Goal: Information Seeking & Learning: Learn about a topic

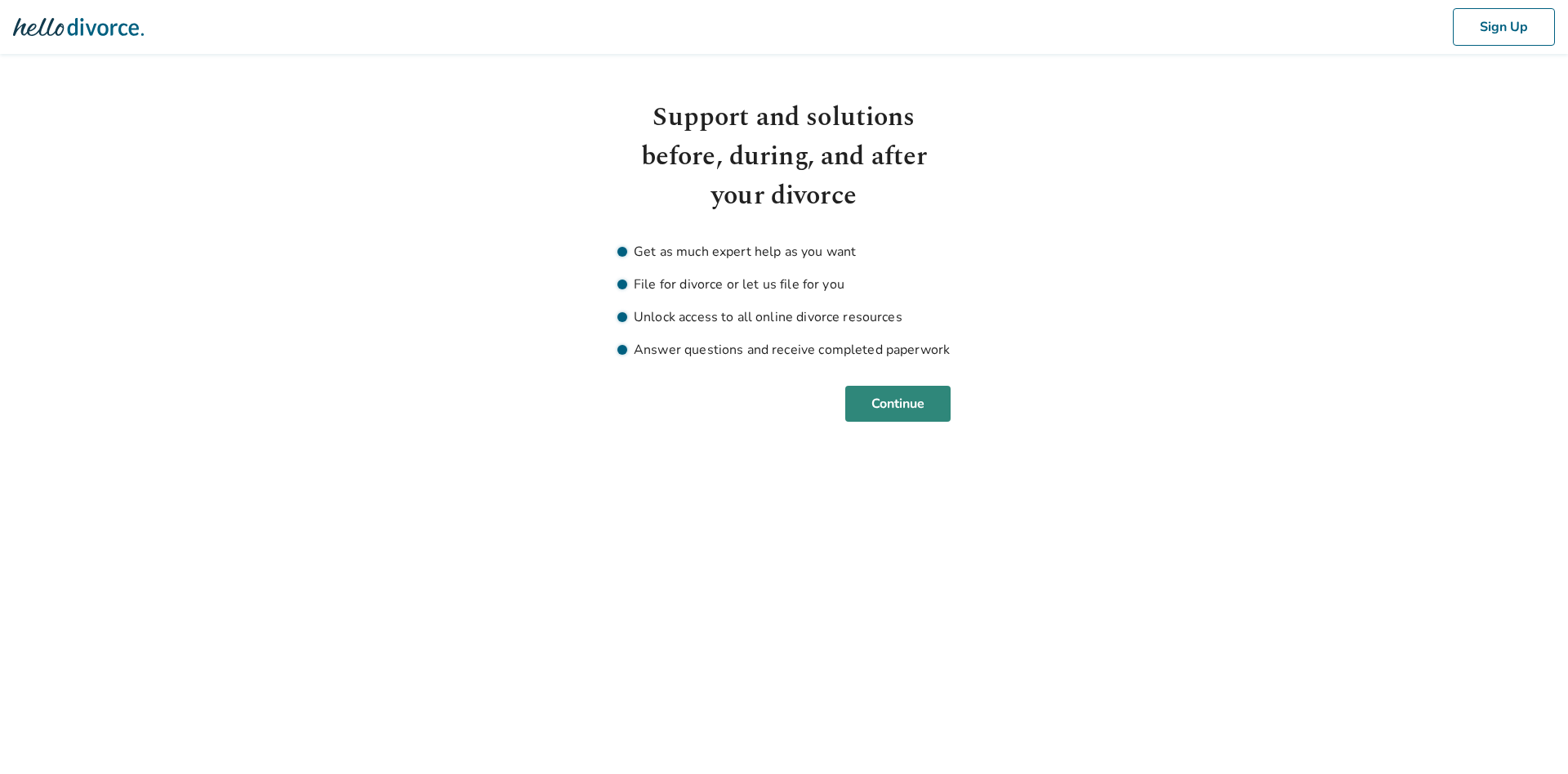
click at [879, 406] on button "Continue" at bounding box center [898, 403] width 106 height 36
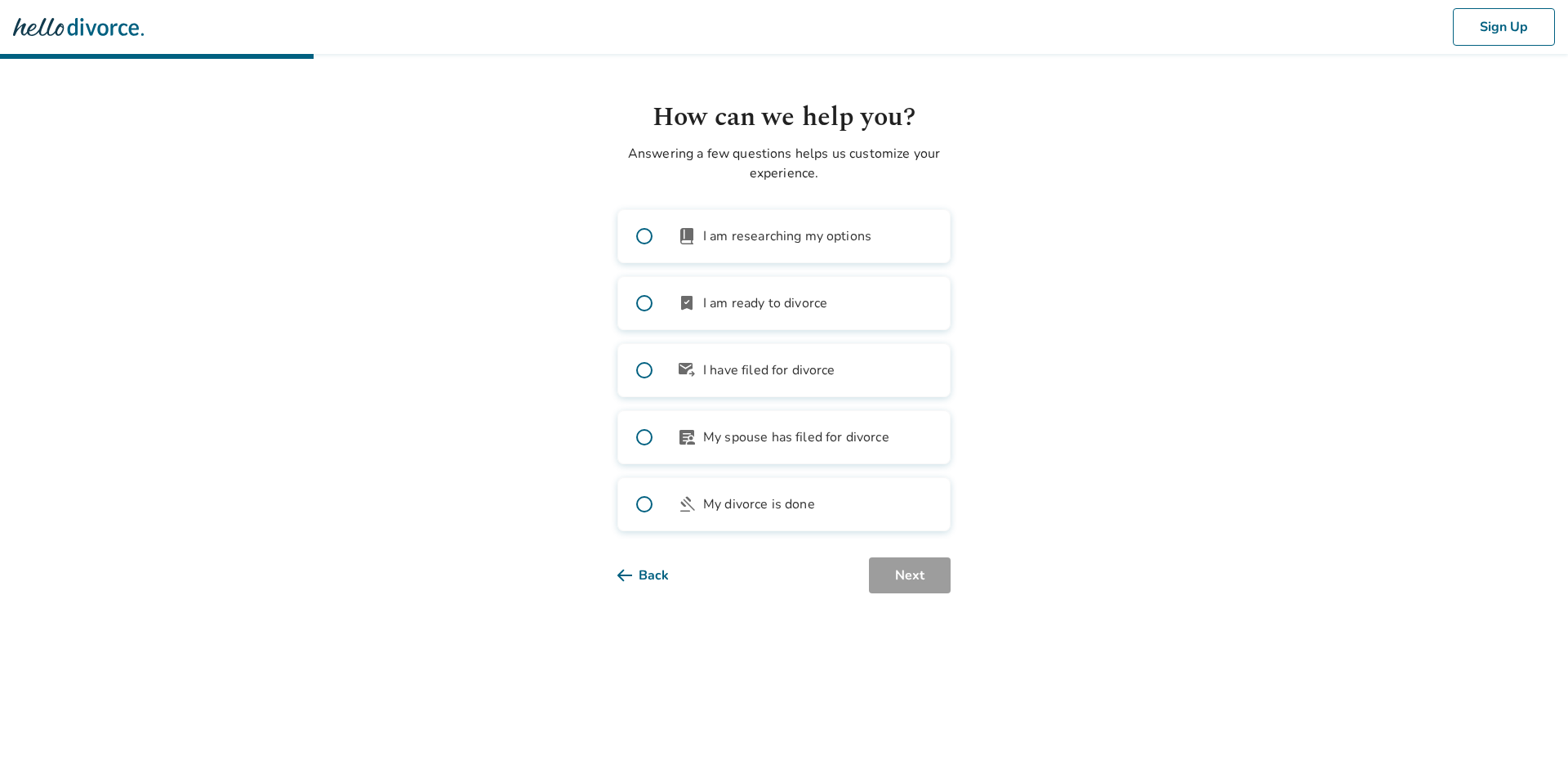
click at [789, 309] on span "I am ready to divorce" at bounding box center [766, 304] width 124 height 20
click at [901, 571] on button "Next" at bounding box center [910, 575] width 82 height 36
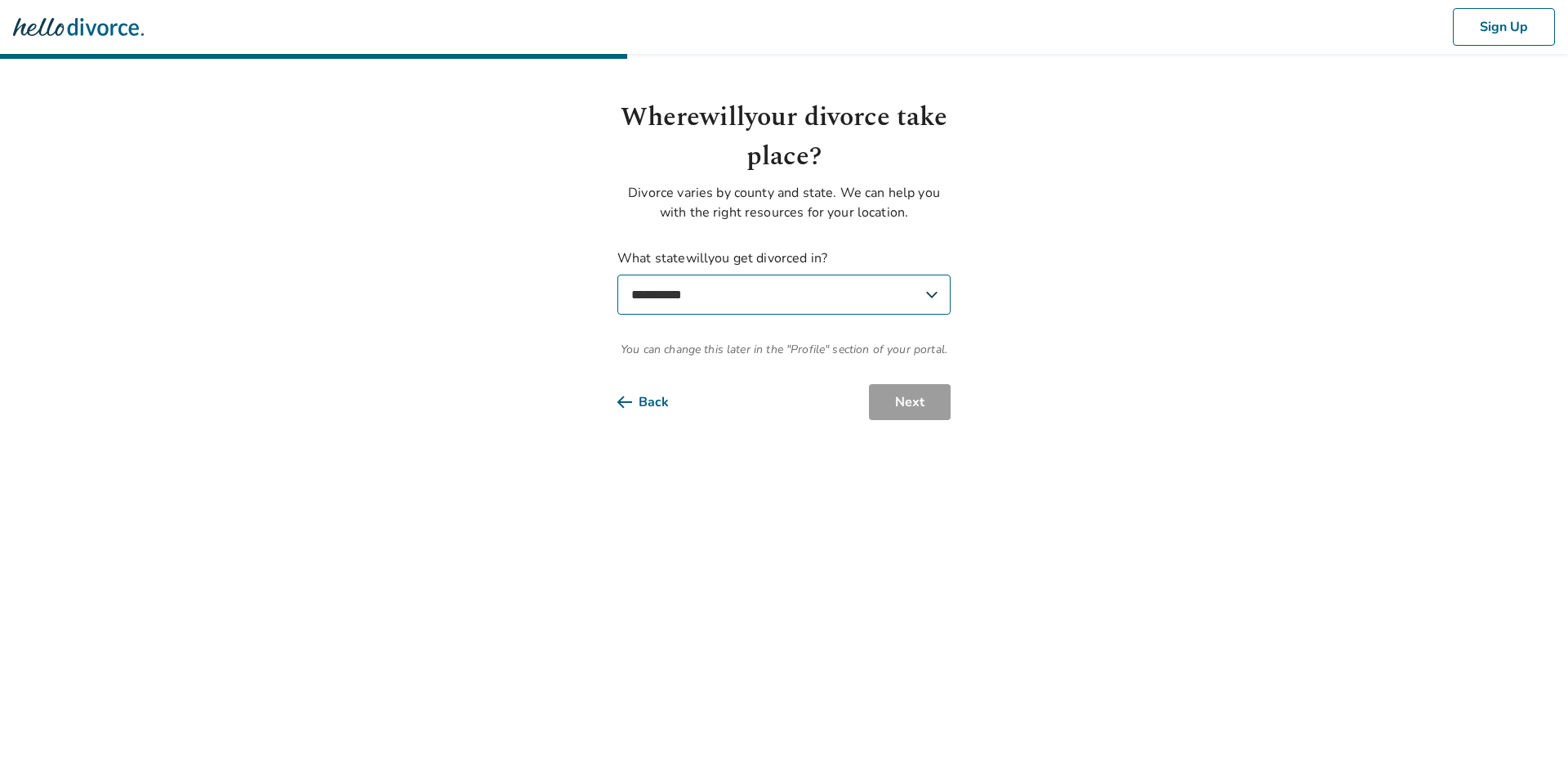
click at [618, 275] on select "**********" at bounding box center [784, 295] width 333 height 40
select select "**"
click option "*****" at bounding box center [0, 0] width 0 height 0
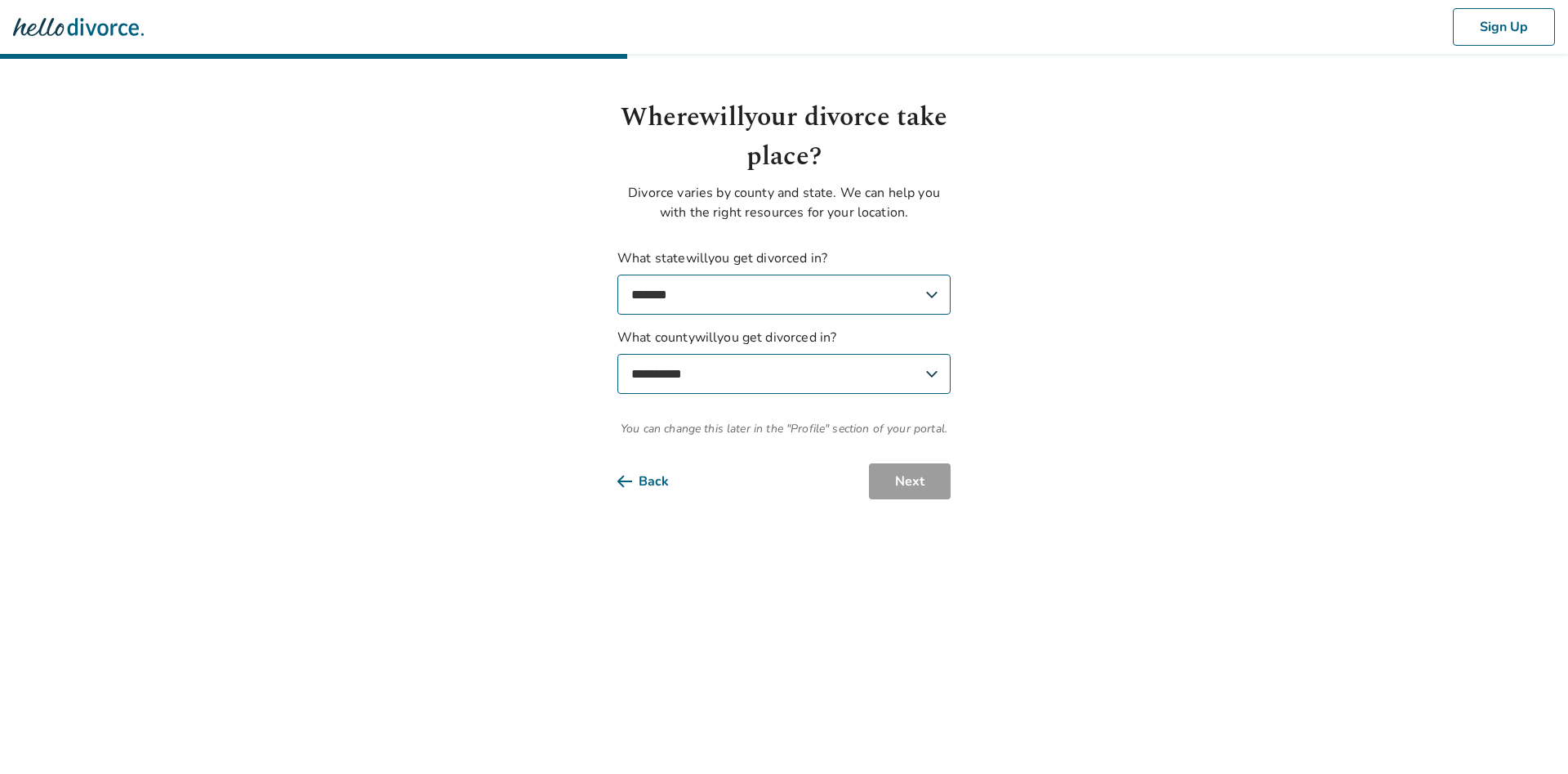
click at [618, 354] on select "**********" at bounding box center [784, 374] width 333 height 40
click at [936, 374] on select "**********" at bounding box center [784, 374] width 333 height 40
click at [618, 354] on select "**********" at bounding box center [784, 374] width 333 height 40
select select "*****"
click option "*****" at bounding box center [0, 0] width 0 height 0
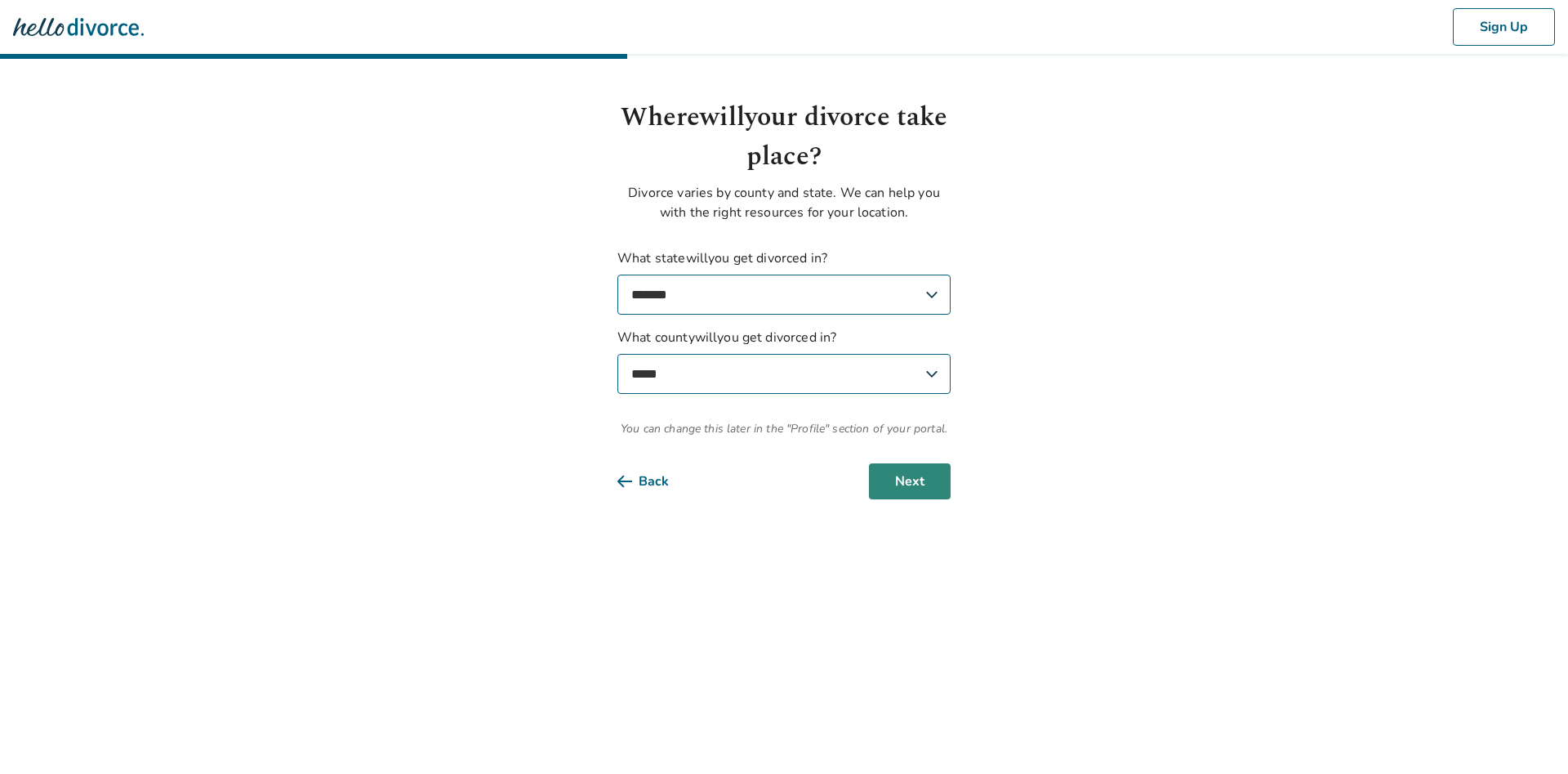
click at [904, 480] on button "Next" at bounding box center [910, 481] width 82 height 36
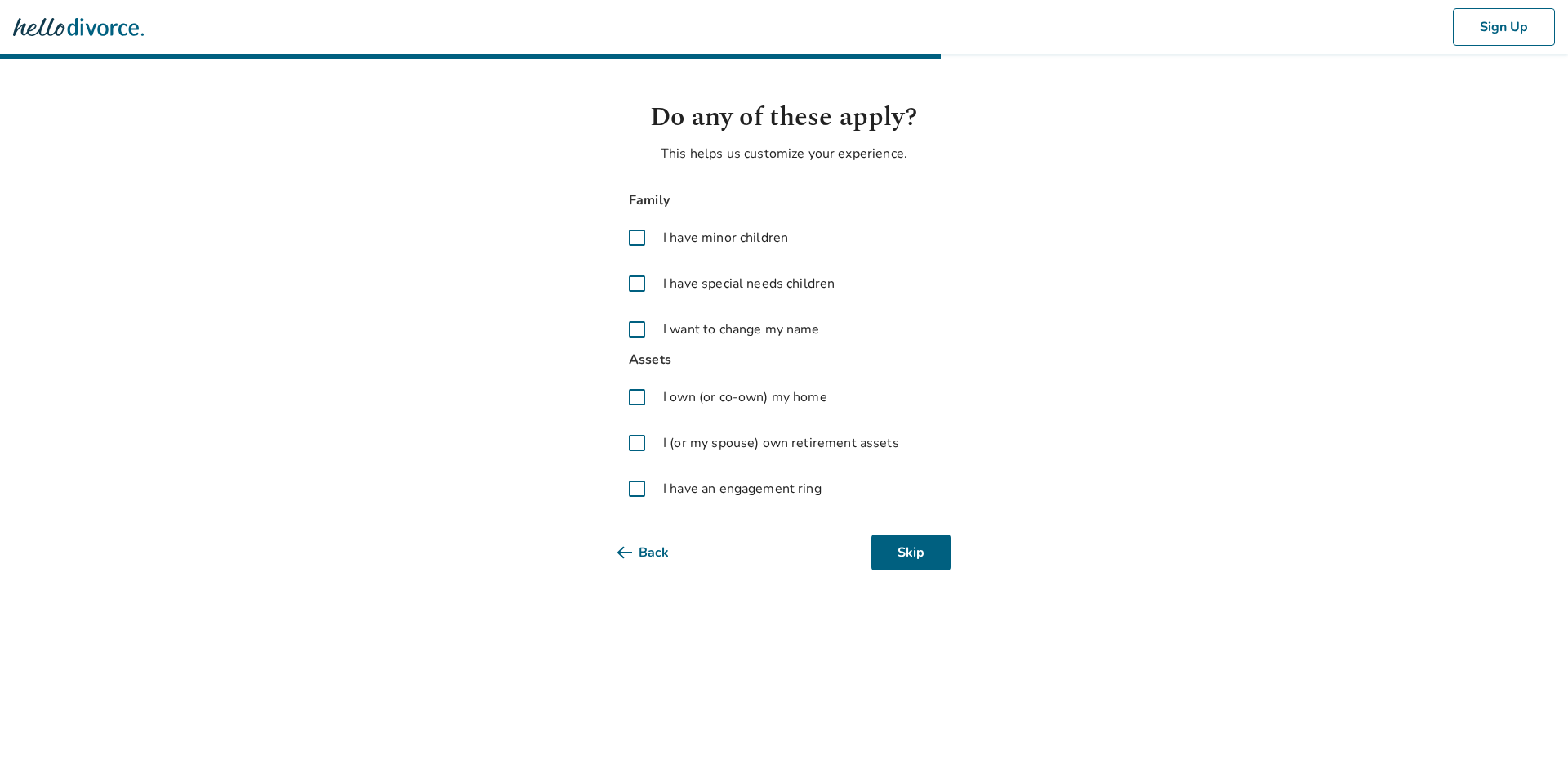
click at [736, 242] on span "I have minor children" at bounding box center [726, 238] width 125 height 20
click at [739, 394] on span "I own (or co-own) my home" at bounding box center [746, 397] width 164 height 20
click at [763, 446] on span "I (or my spouse) own retirement assets" at bounding box center [782, 443] width 237 height 20
drag, startPoint x: 752, startPoint y: 488, endPoint x: 765, endPoint y: 495, distance: 14.8
click at [753, 488] on span "I have an engagement ring" at bounding box center [743, 489] width 159 height 20
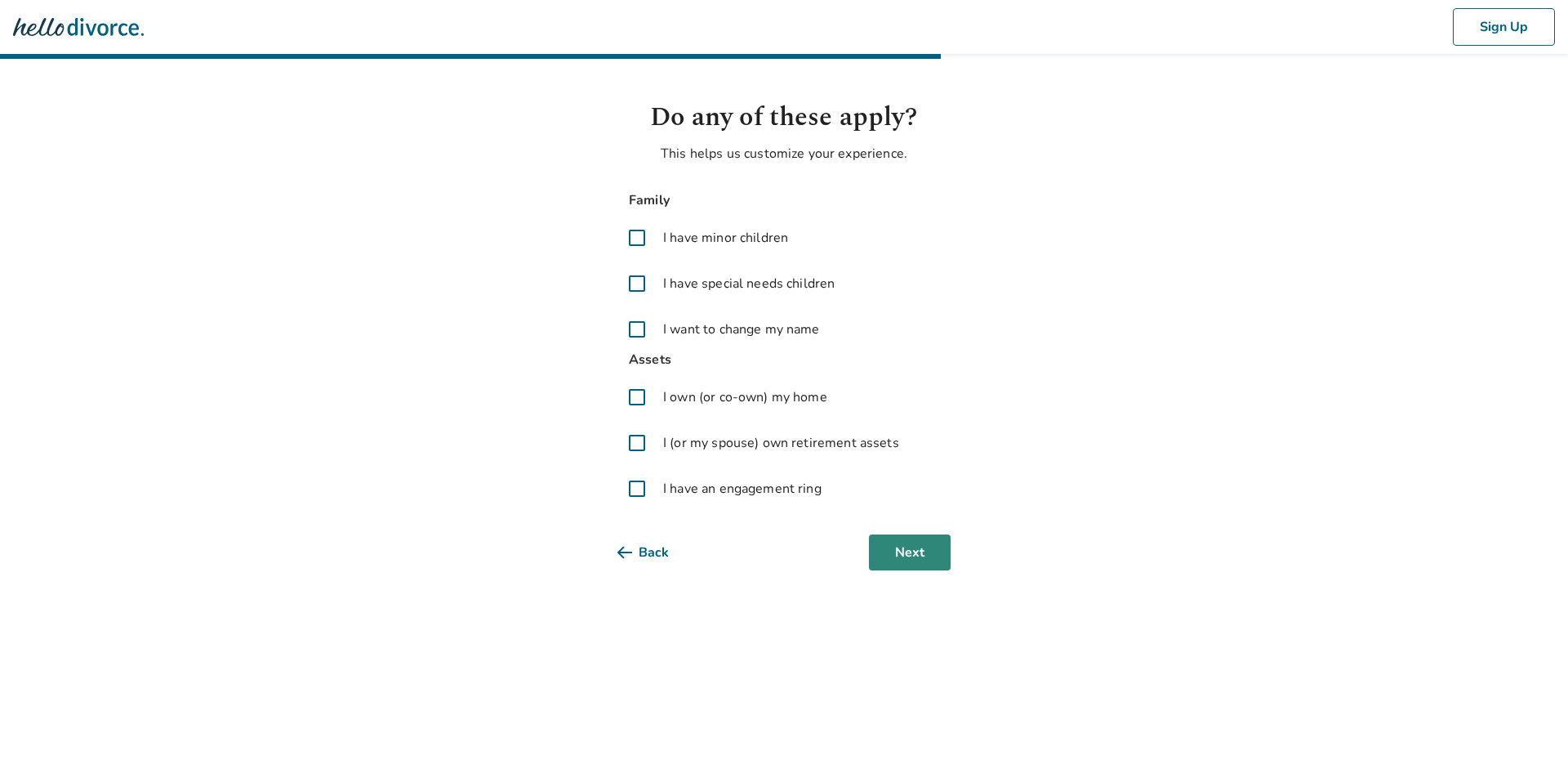
click at [914, 539] on button "Next" at bounding box center [910, 552] width 82 height 36
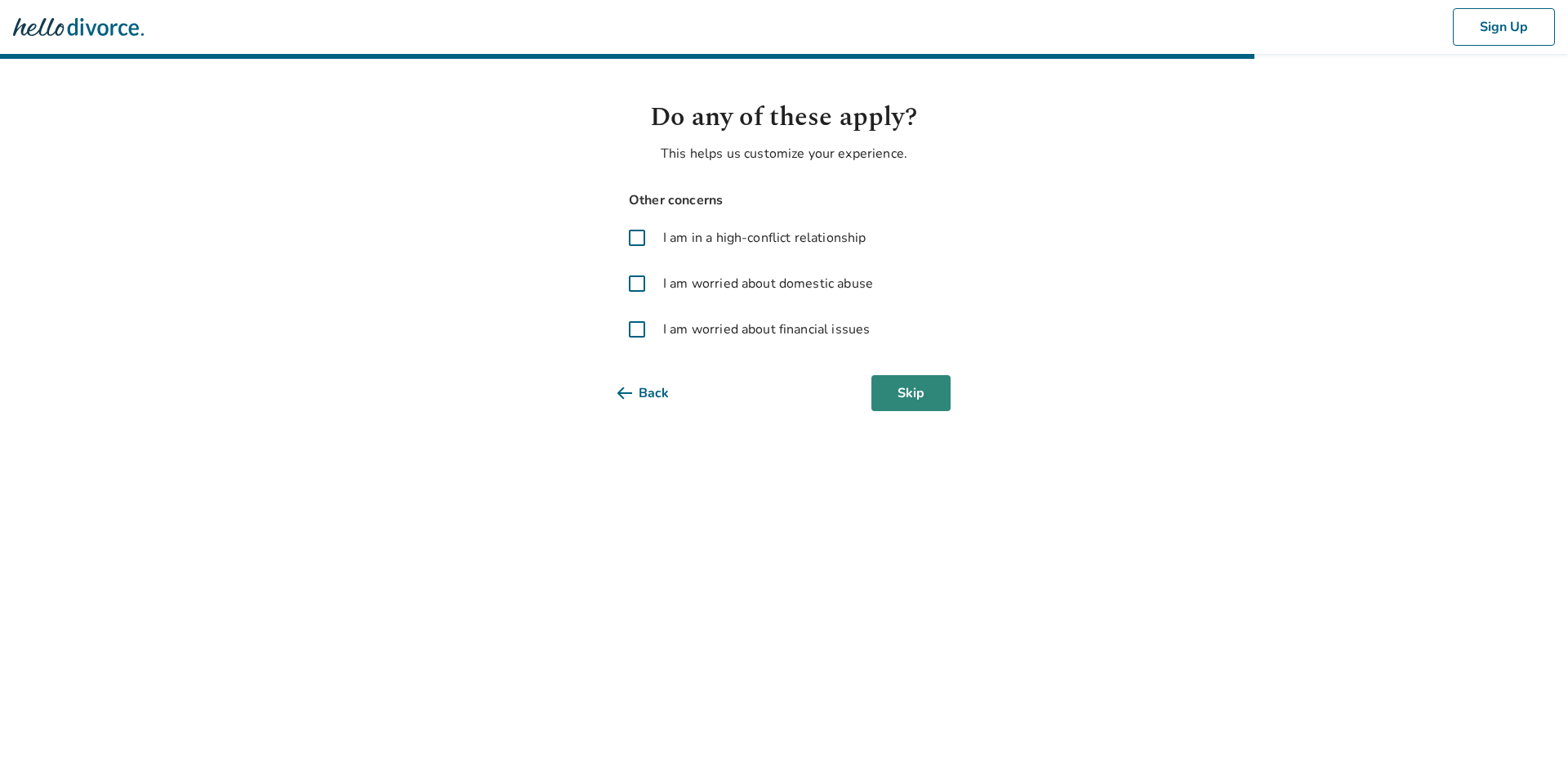
click at [907, 402] on button "Skip" at bounding box center [910, 393] width 79 height 36
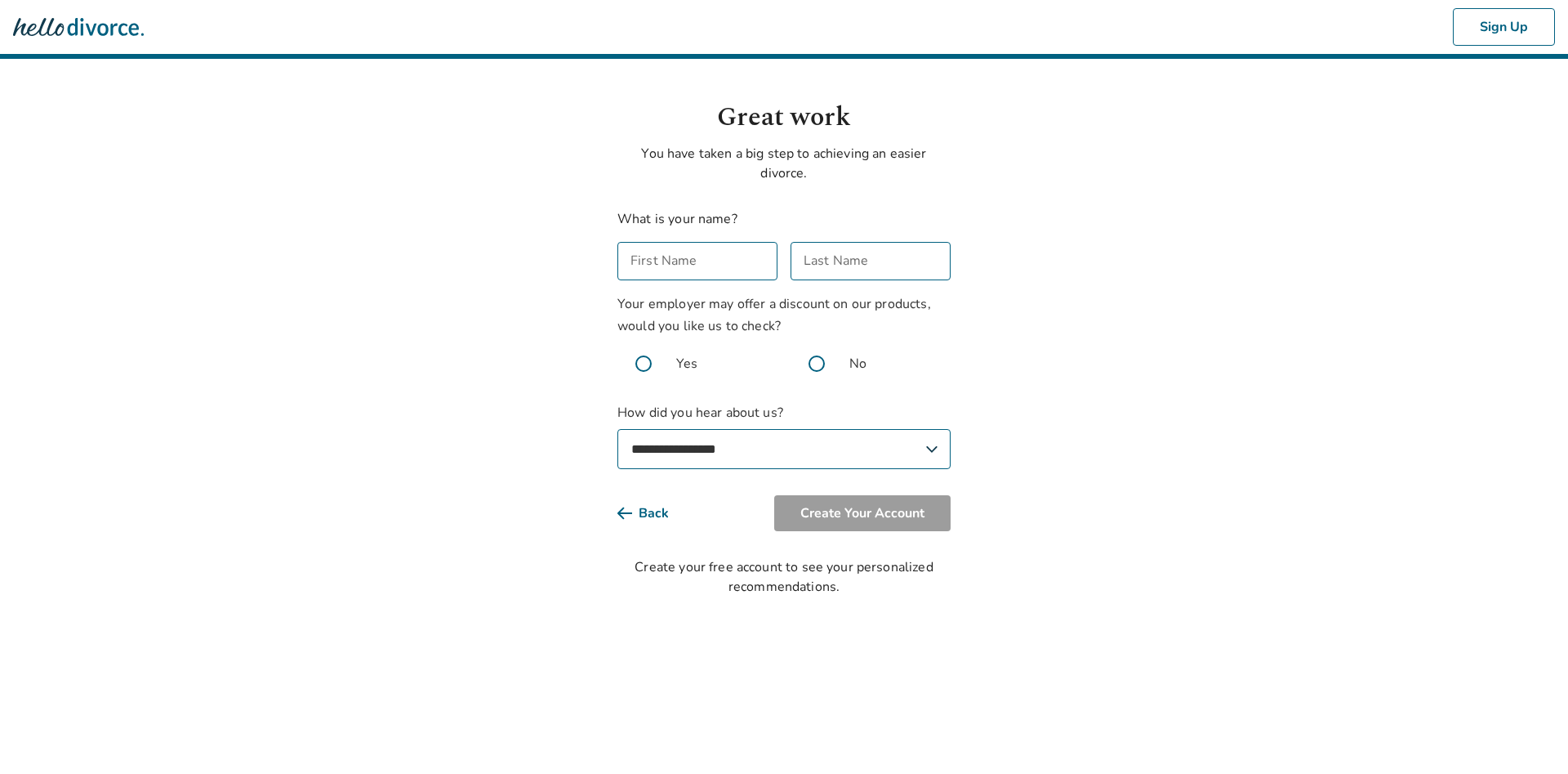
click at [659, 263] on input "First Name" at bounding box center [698, 261] width 160 height 38
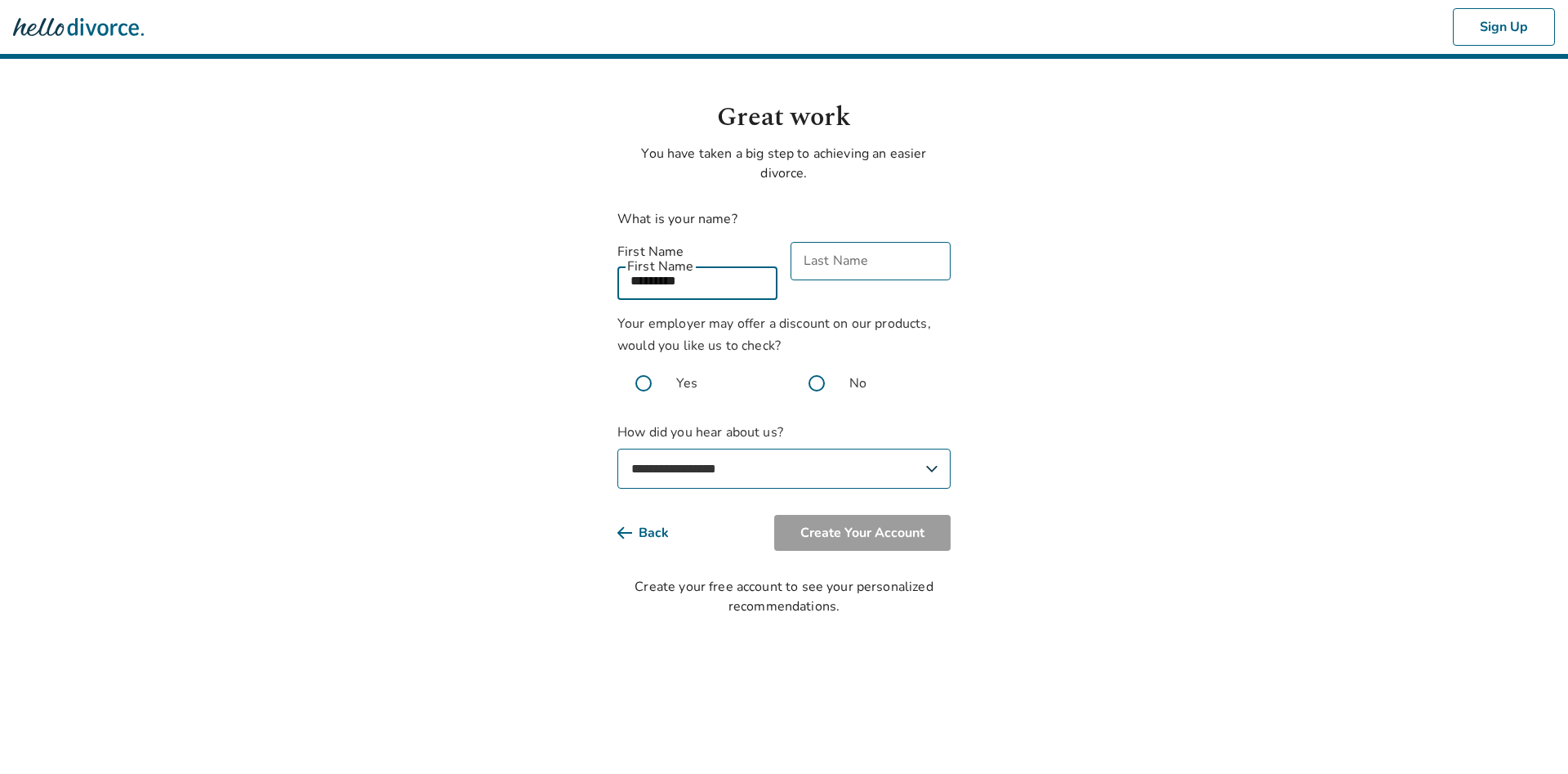
type input "*********"
type input "******"
click at [820, 363] on span at bounding box center [816, 384] width 52 height 52
click at [618, 448] on select "**********" at bounding box center [784, 468] width 333 height 40
select select "**********"
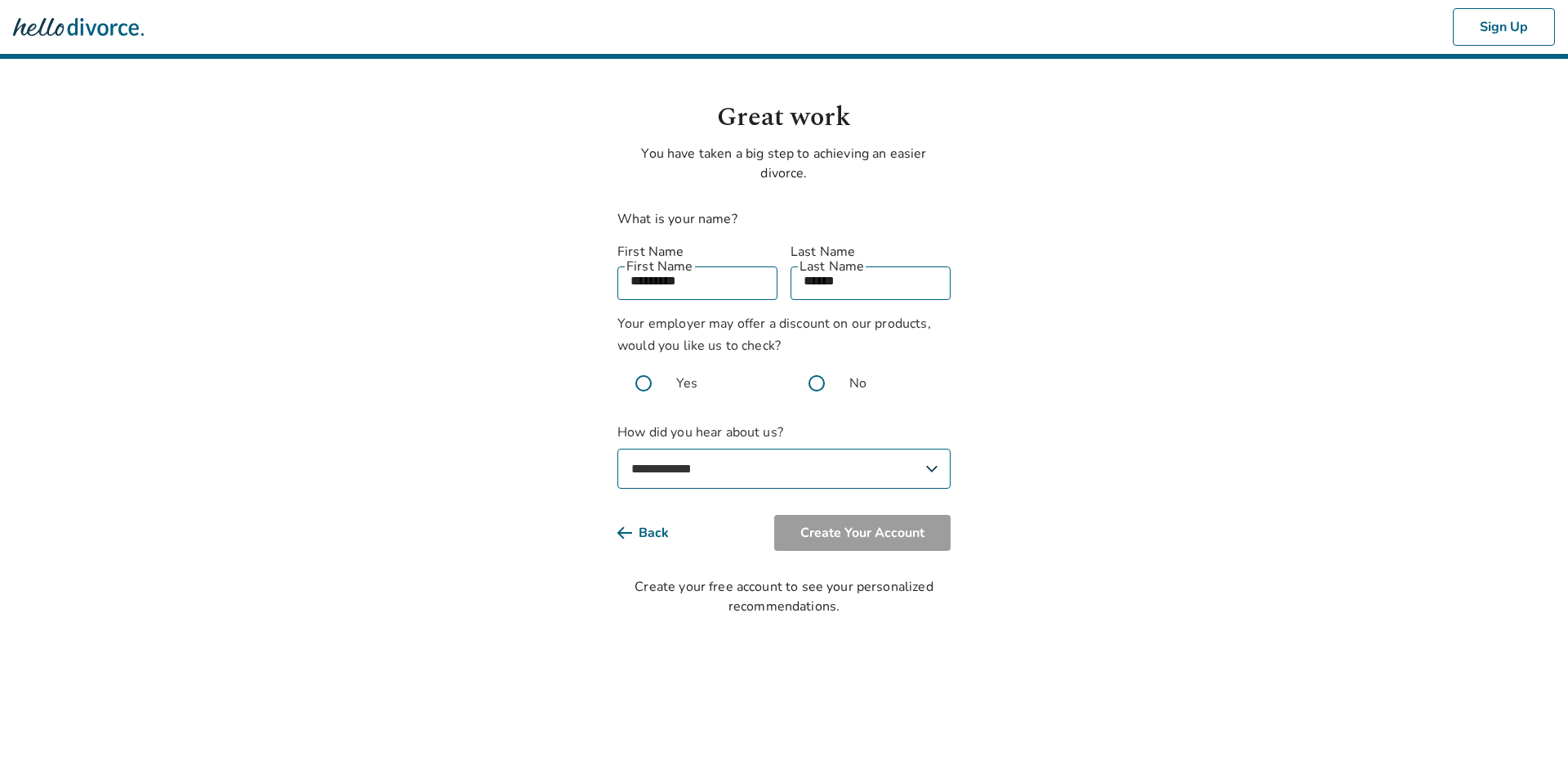
click option "**********" at bounding box center [0, 0] width 0 height 0
click at [864, 516] on button "Create Your Account" at bounding box center [862, 533] width 177 height 36
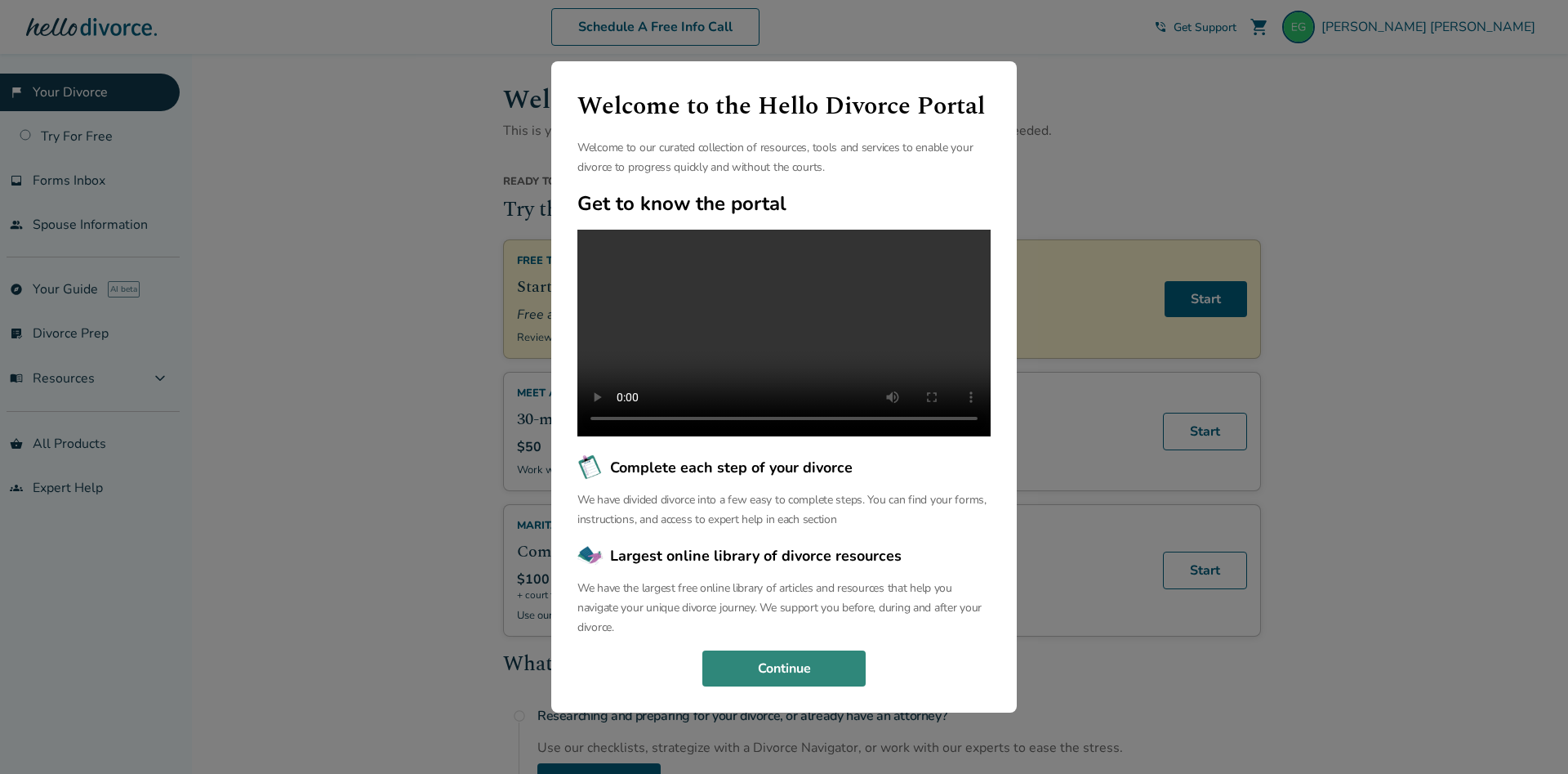
click at [784, 682] on button "Continue" at bounding box center [784, 668] width 164 height 36
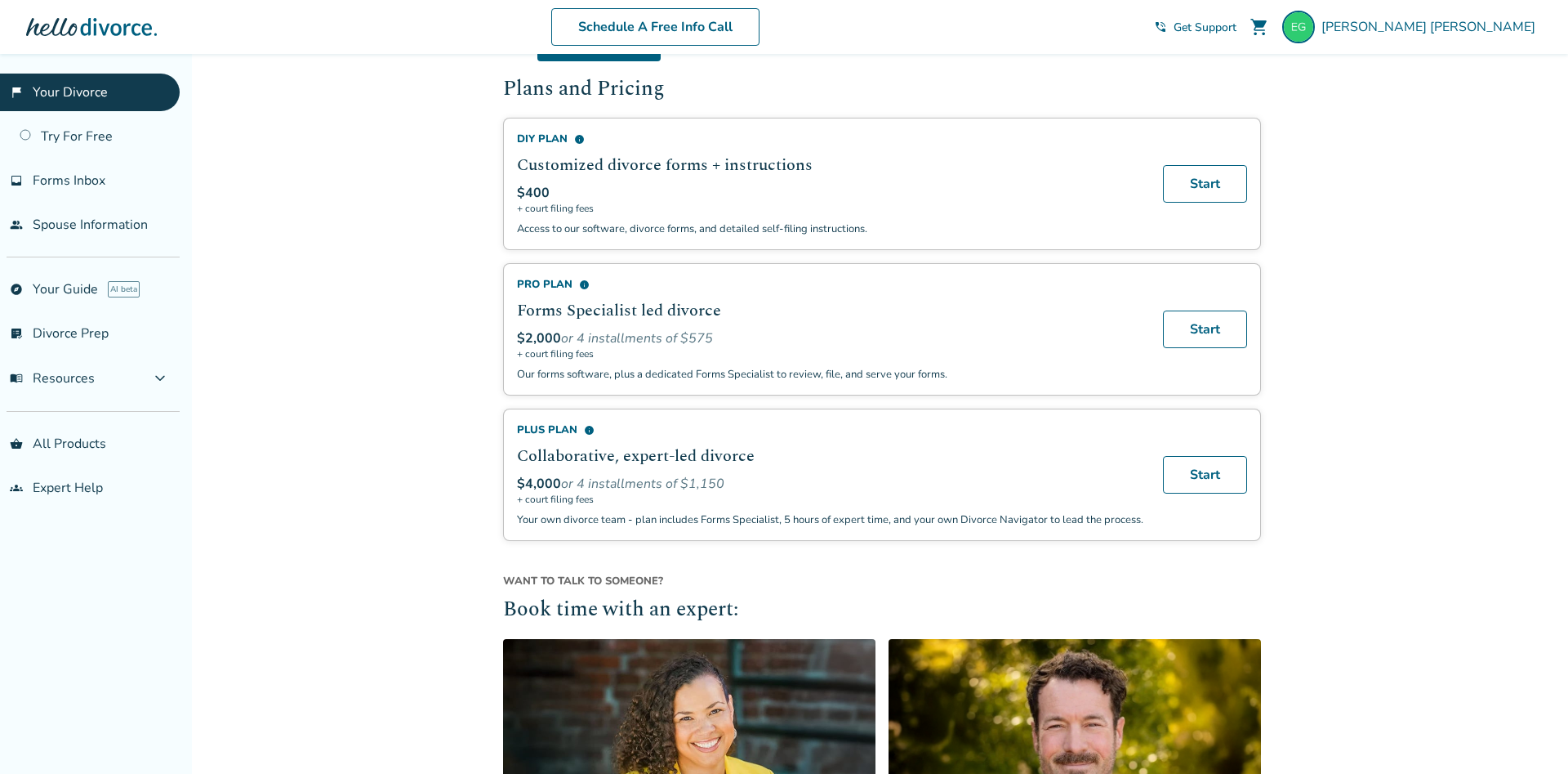
scroll to position [953, 0]
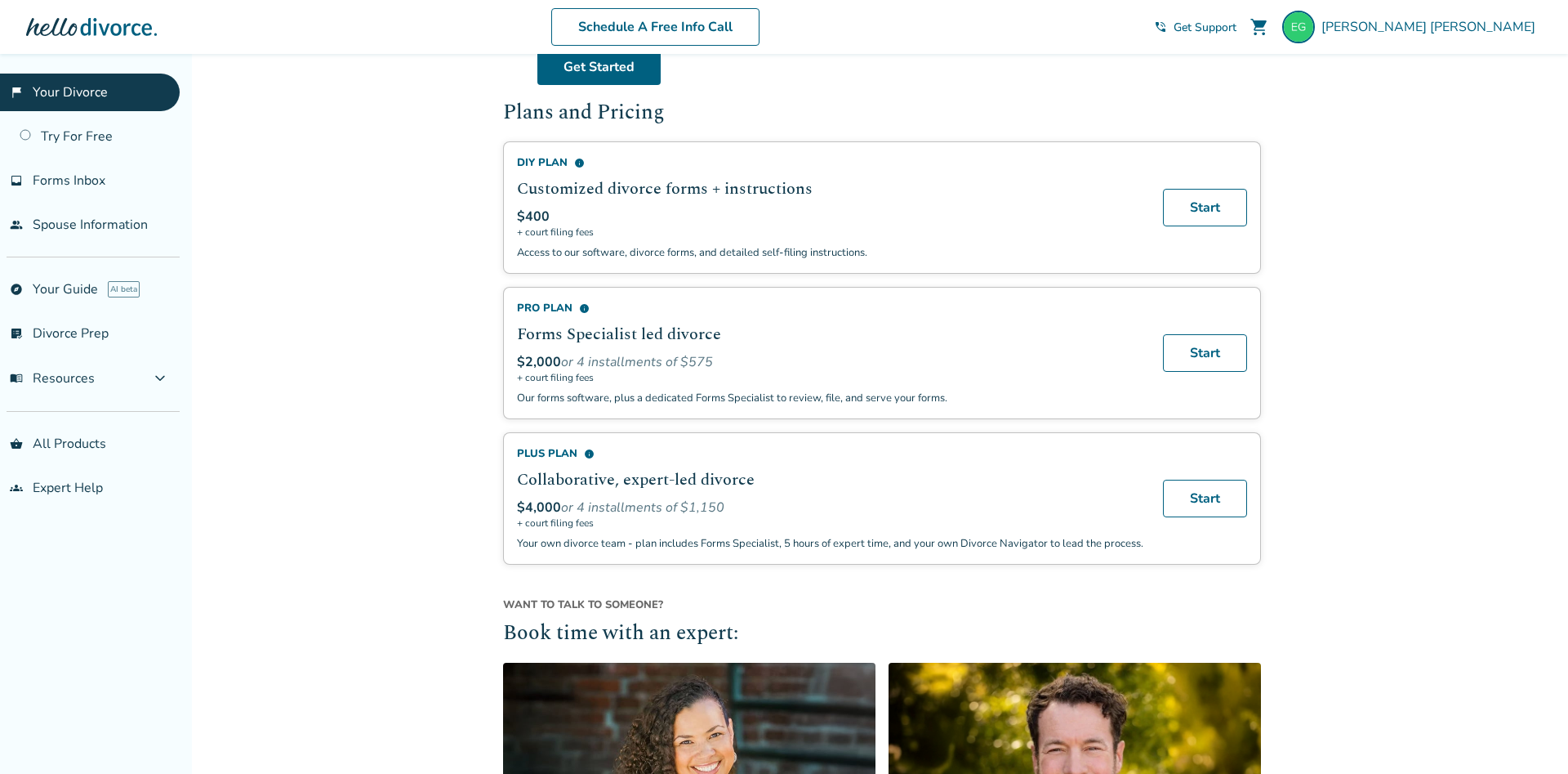
click at [546, 308] on div "Pro Plan info" at bounding box center [830, 308] width 627 height 15
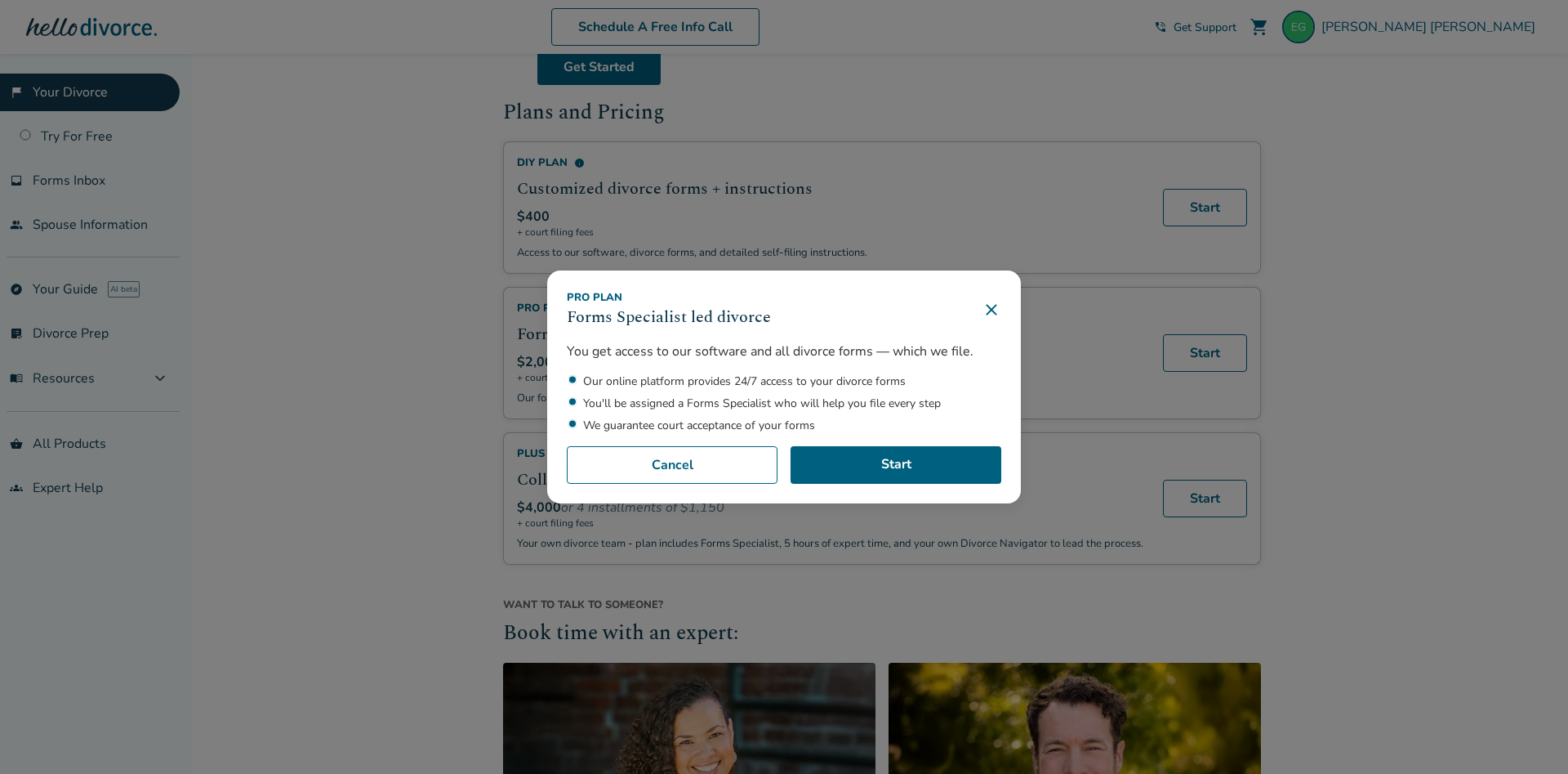
click at [992, 310] on icon at bounding box center [991, 310] width 11 height 11
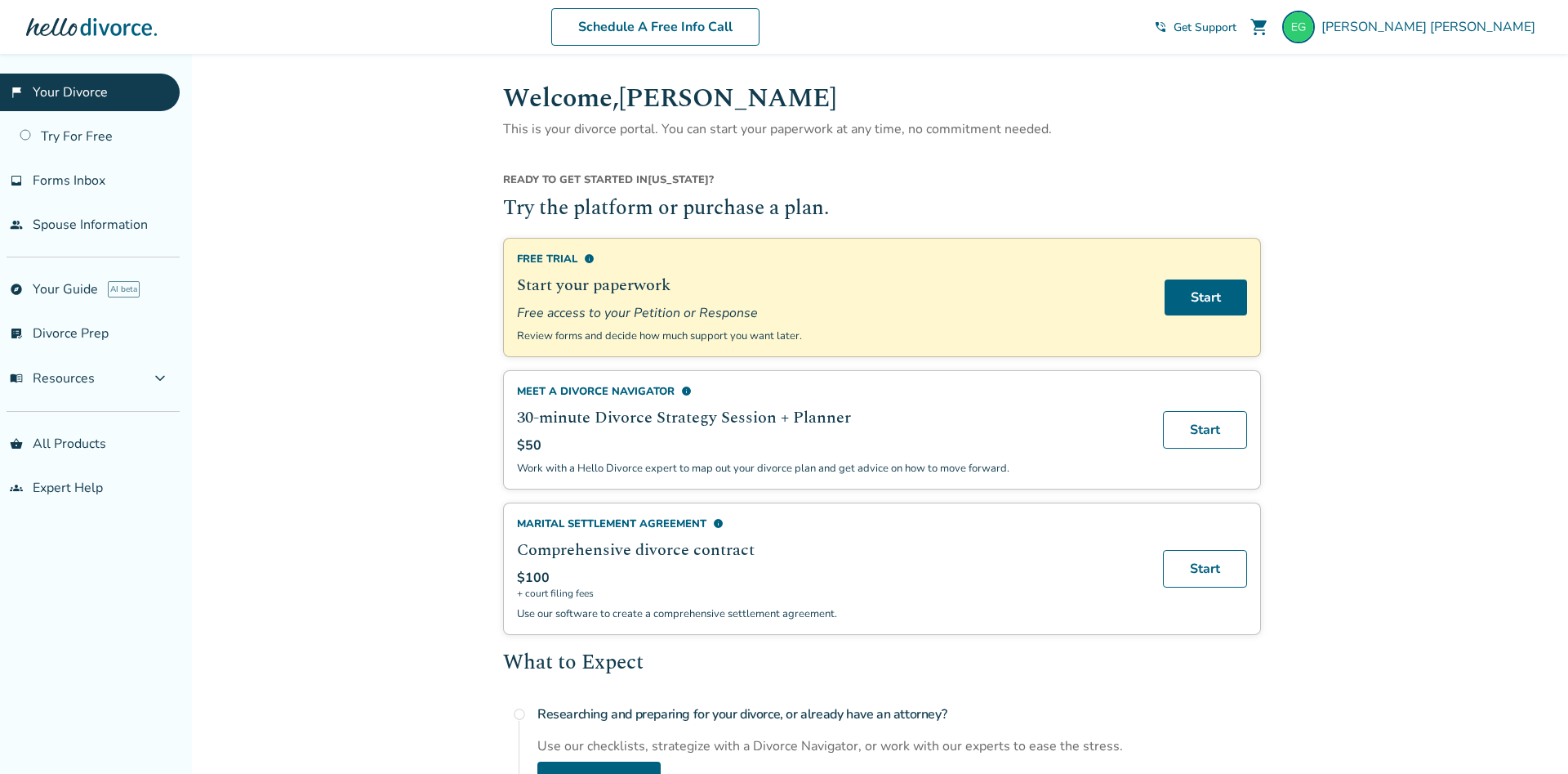
scroll to position [0, 0]
click at [93, 183] on span "Forms Inbox" at bounding box center [69, 181] width 73 height 18
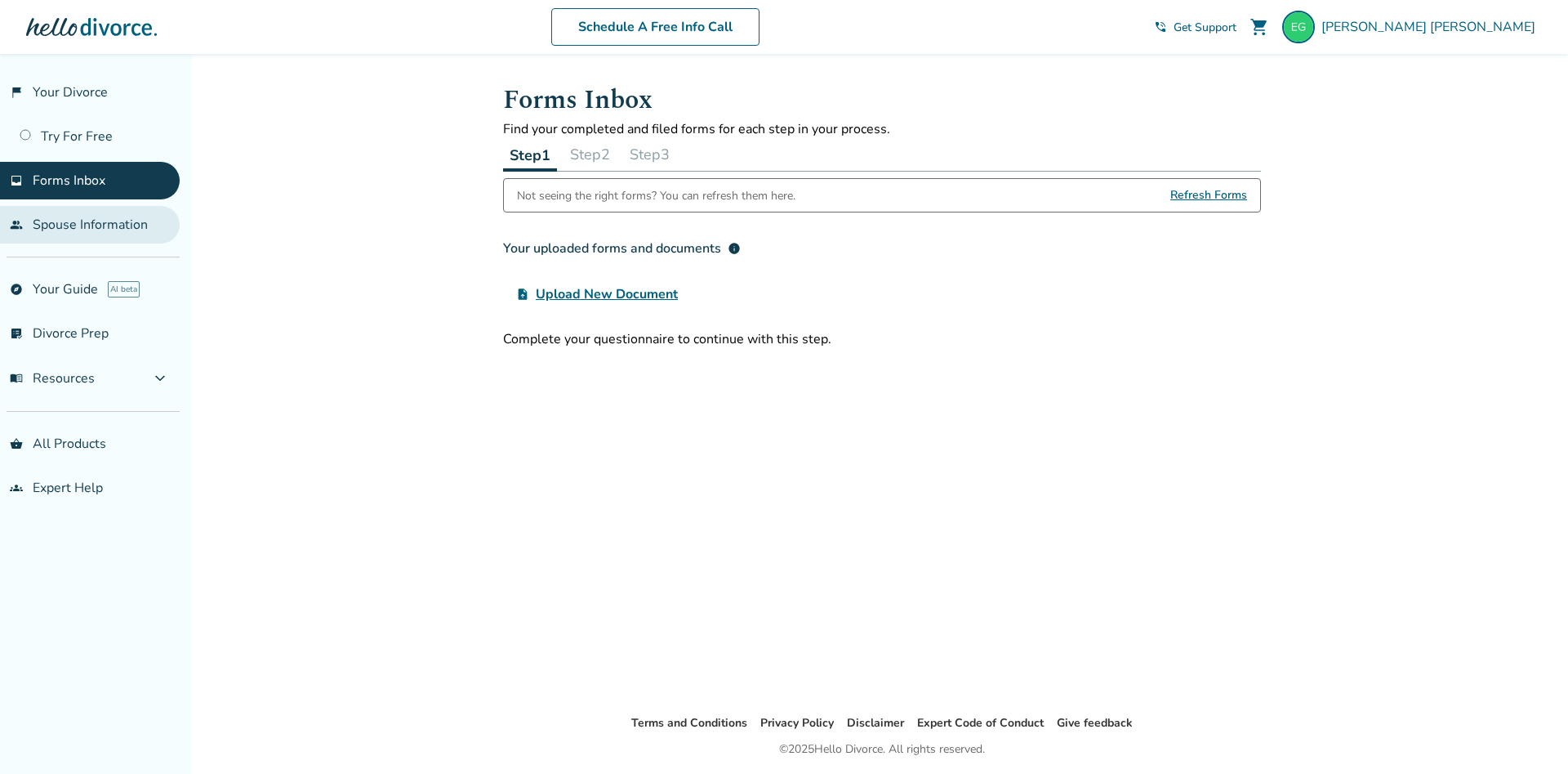
click at [83, 223] on link "people Spouse Information" at bounding box center [90, 225] width 180 height 38
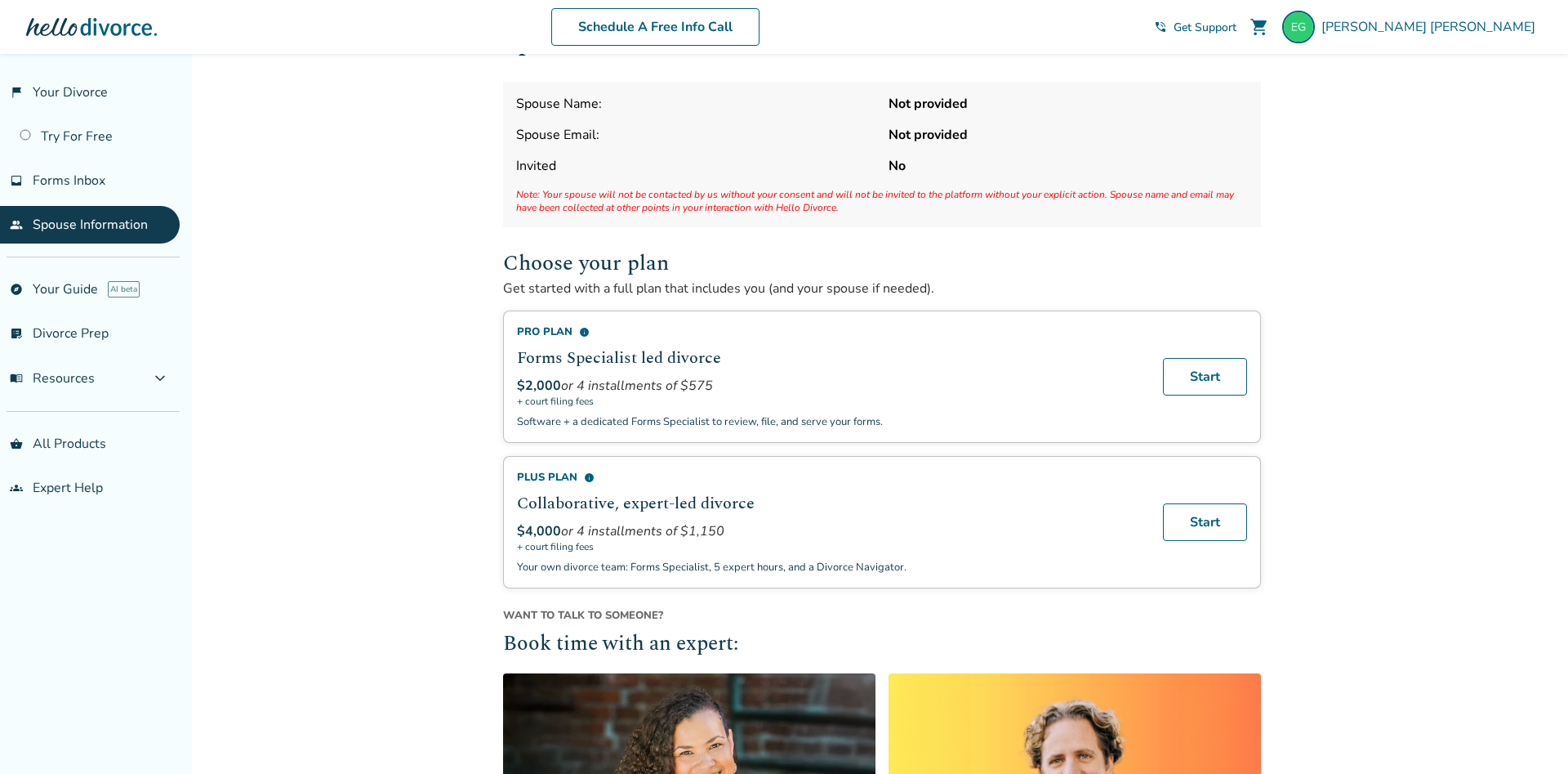
scroll to position [83, 0]
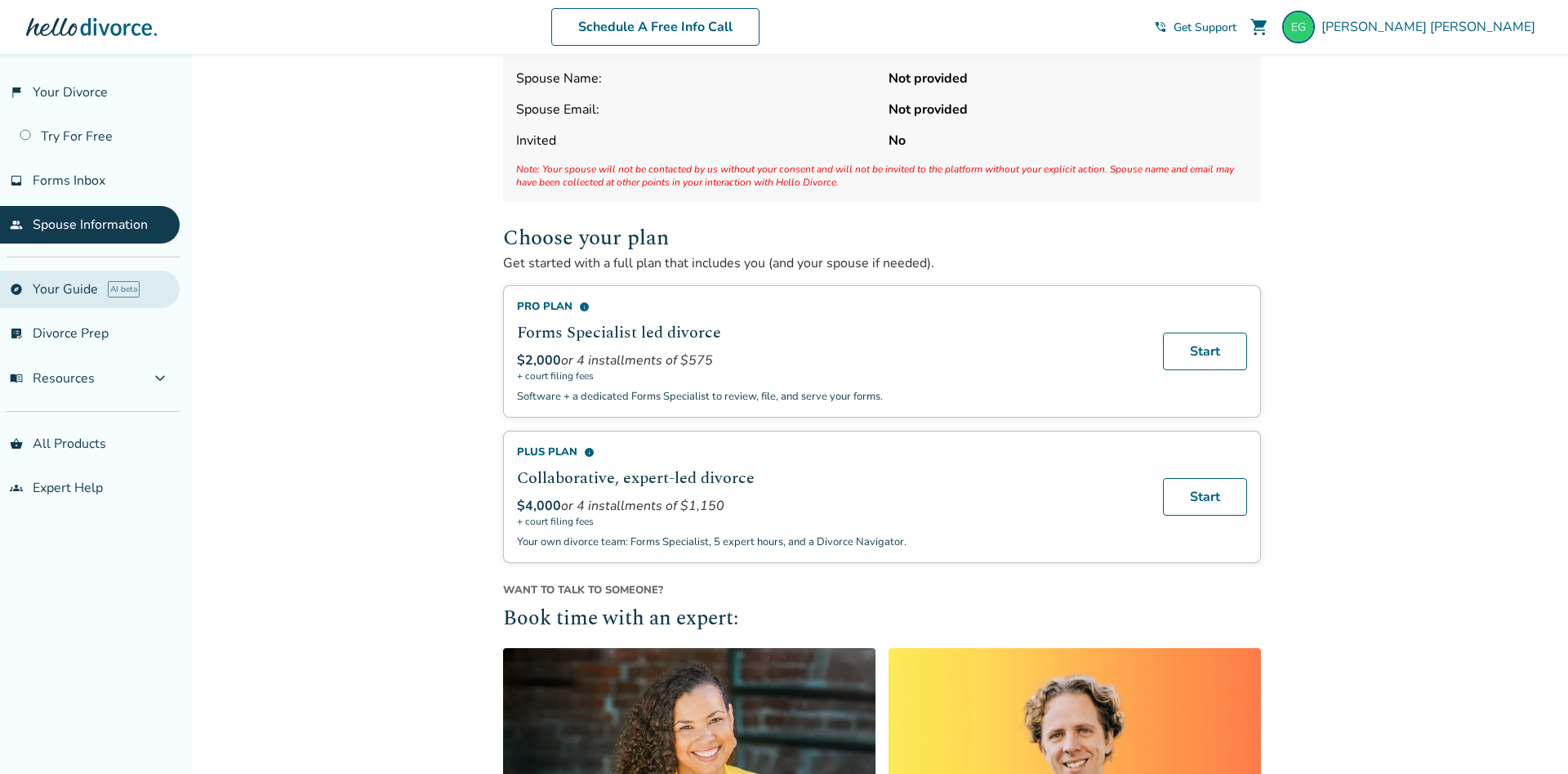
click at [79, 291] on link "explore Your Guide AI beta" at bounding box center [90, 290] width 180 height 38
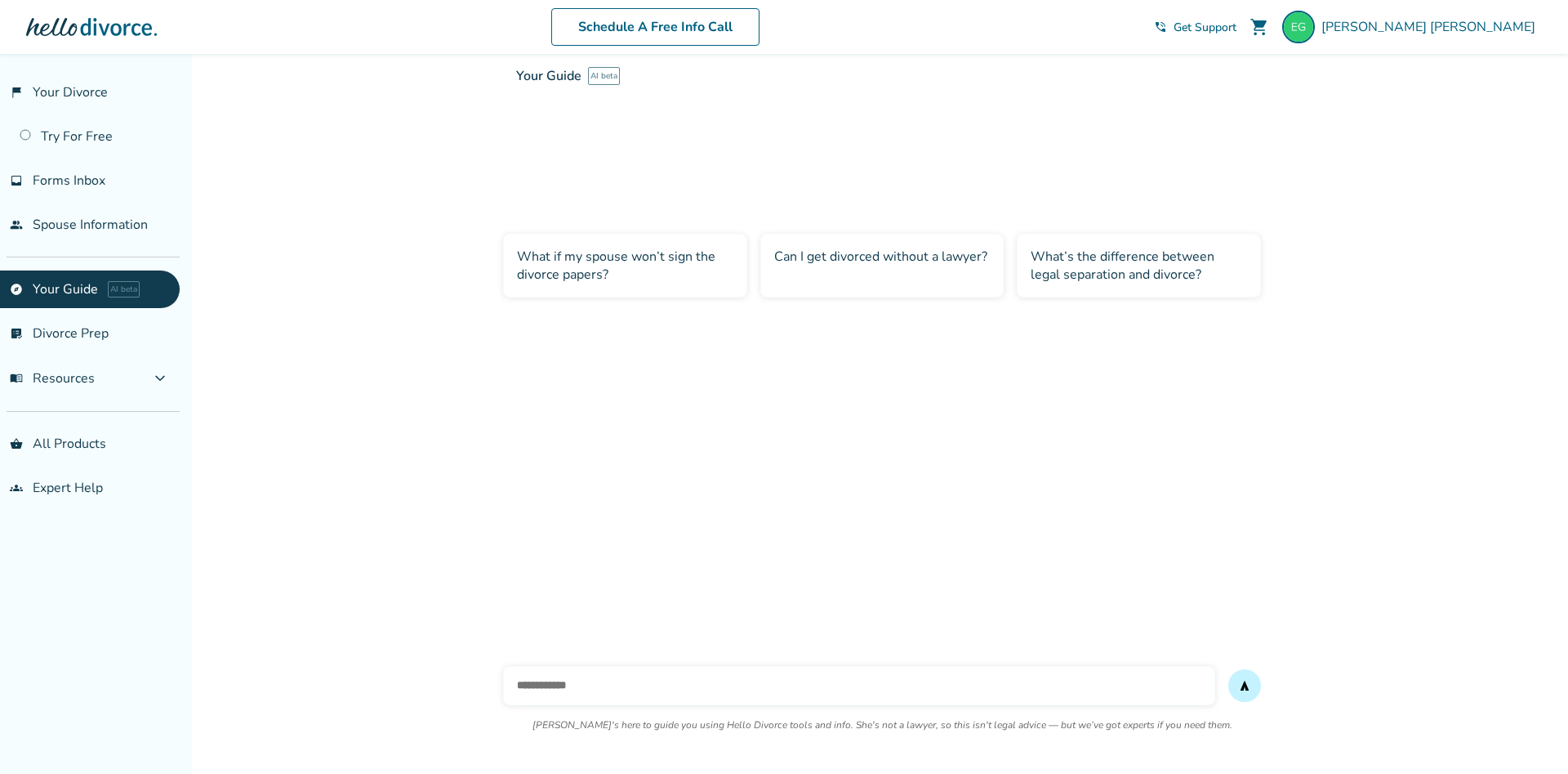
scroll to position [54, 0]
click at [890, 246] on div "Can I get divorced without a lawyer?" at bounding box center [882, 266] width 245 height 64
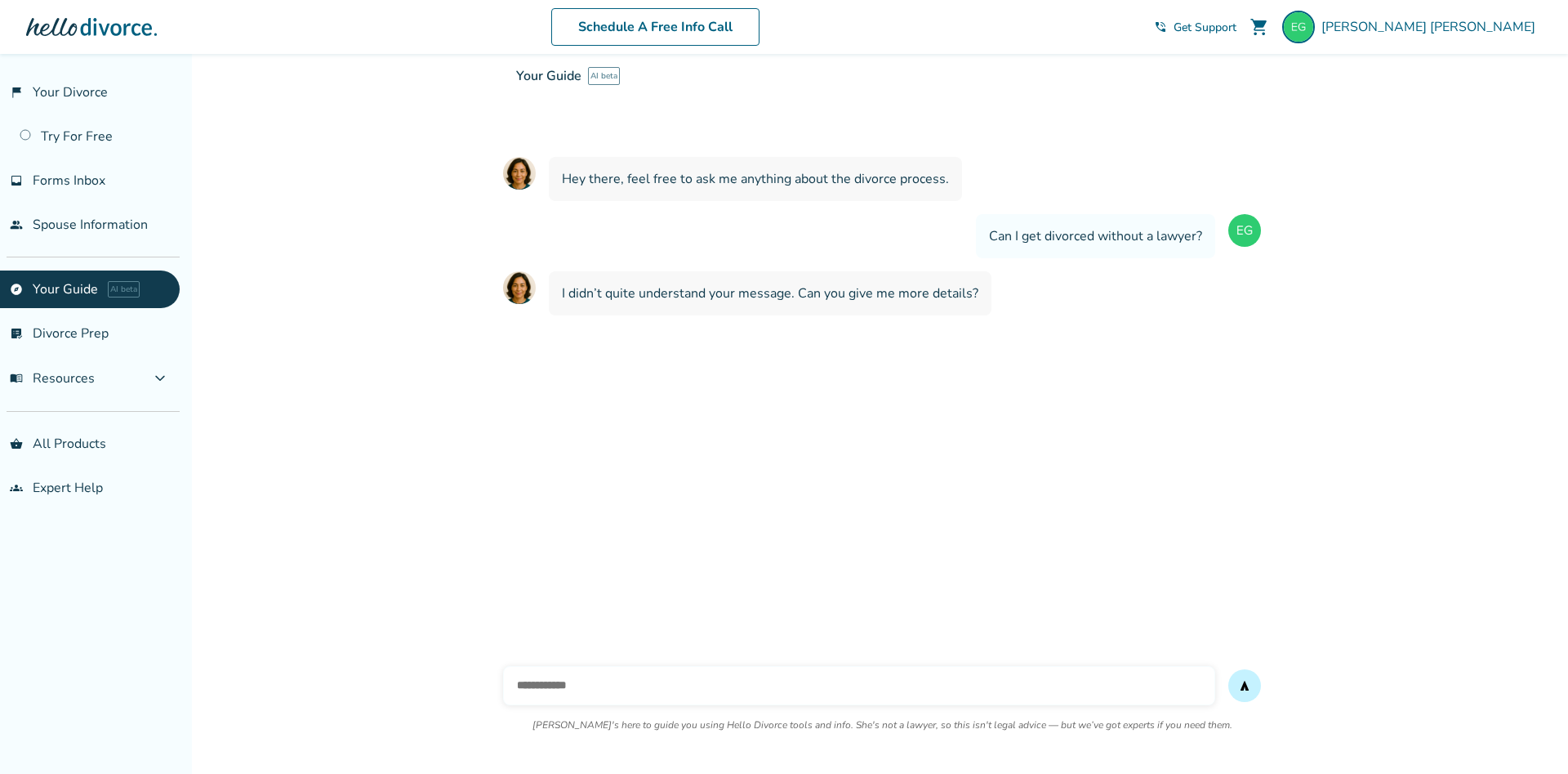
click at [613, 688] on input "text" at bounding box center [859, 685] width 713 height 39
type input "**********"
click at [1229, 669] on button "send" at bounding box center [1245, 685] width 33 height 33
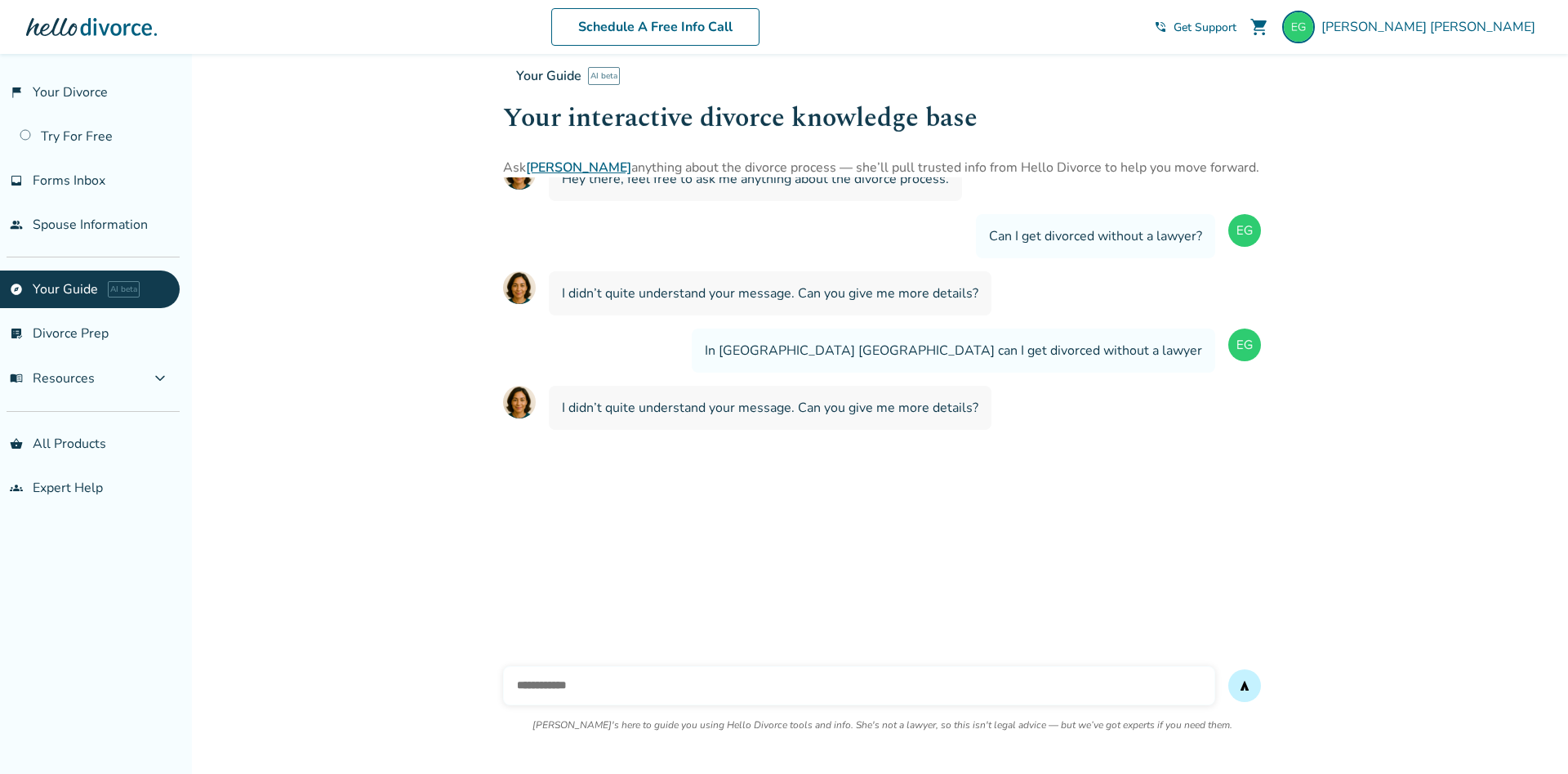
scroll to position [0, 0]
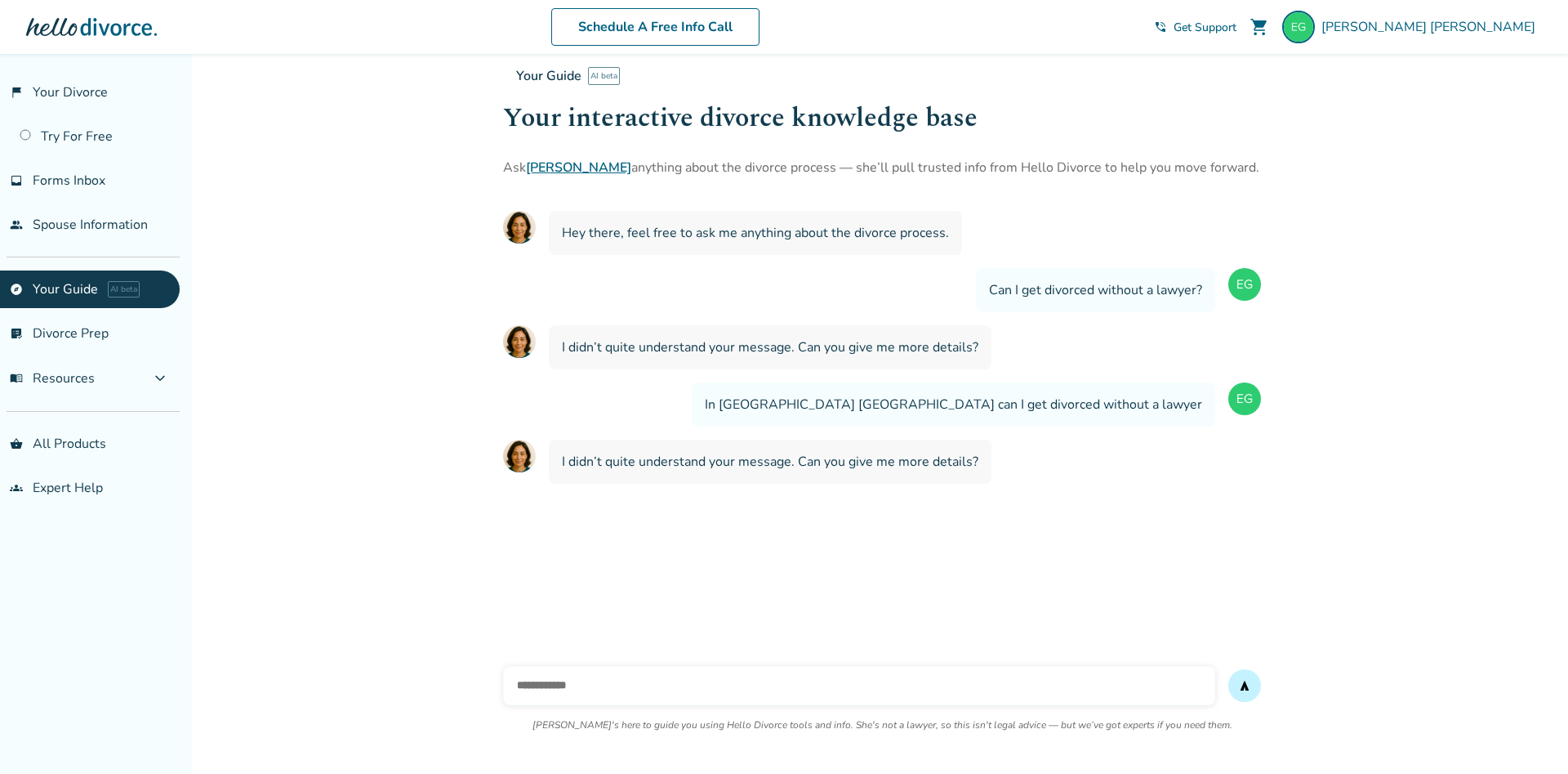
click at [1237, 28] on span "Get Support" at bounding box center [1205, 28] width 63 height 16
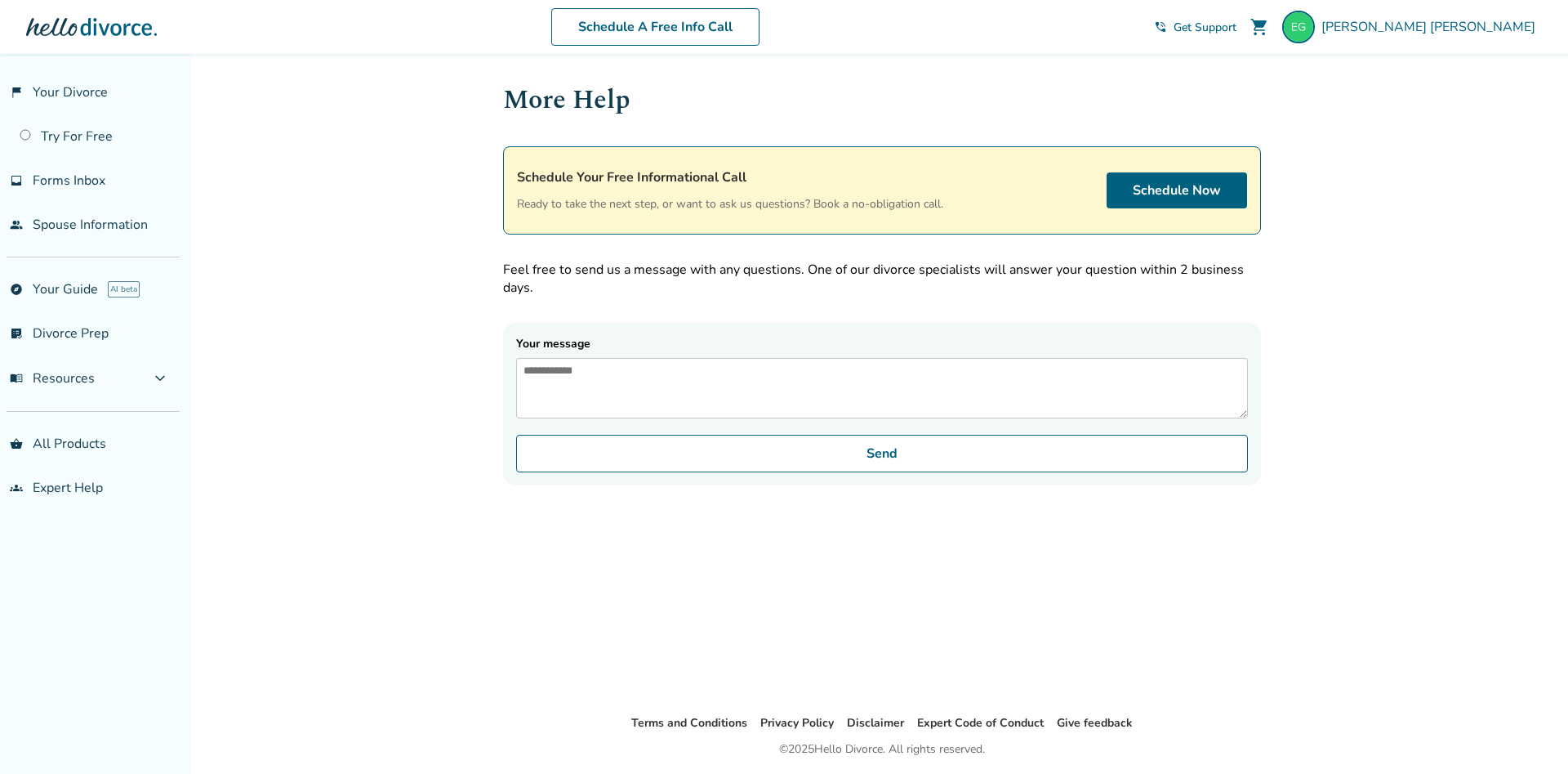
click at [625, 385] on textarea "Your message" at bounding box center [881, 387] width 732 height 61
click at [61, 340] on link "list_alt_check Divorce Prep" at bounding box center [90, 334] width 180 height 38
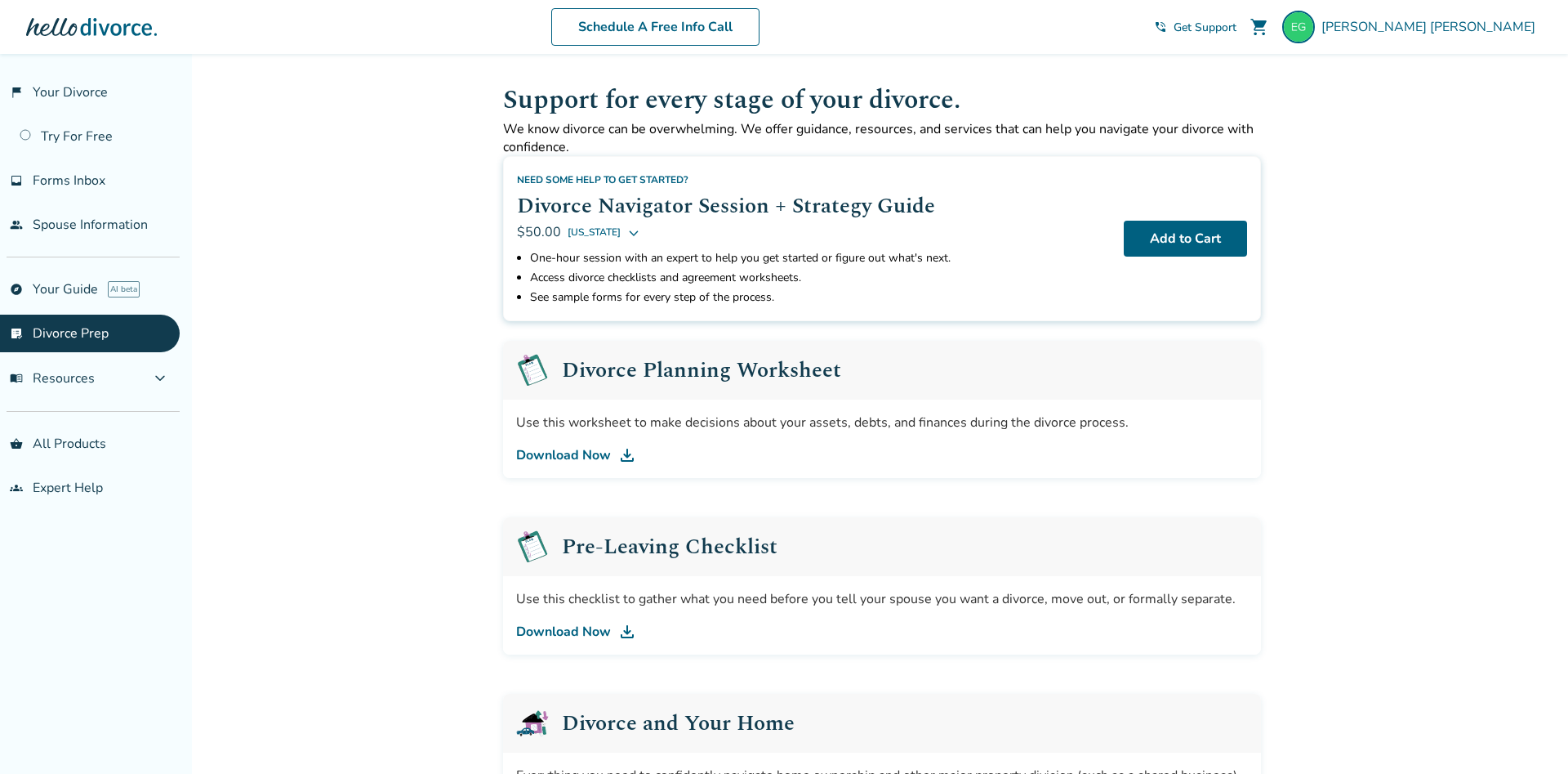
click at [579, 456] on link "Download Now" at bounding box center [881, 455] width 732 height 20
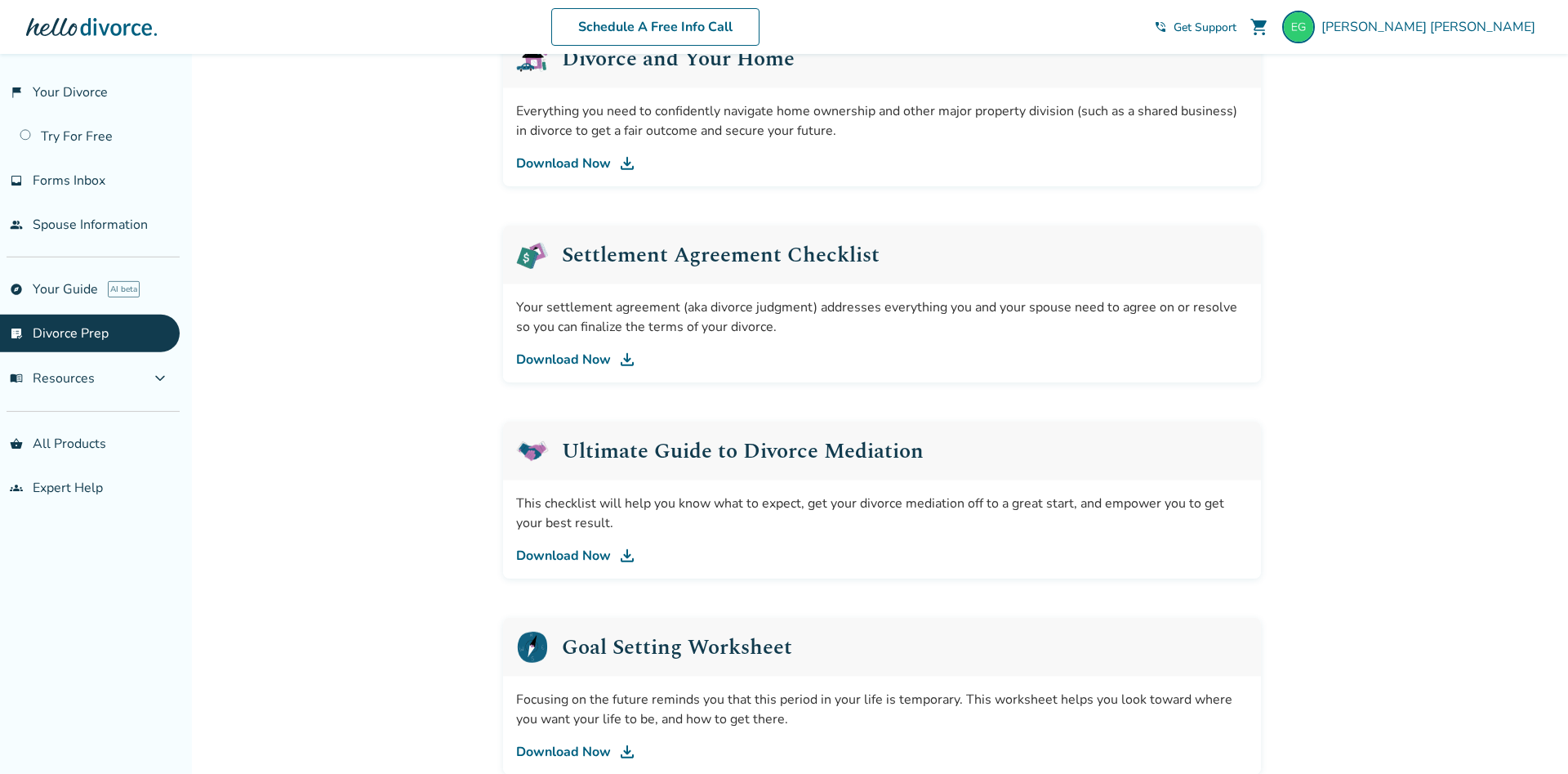
scroll to position [667, 0]
click at [590, 358] on link "Download Now" at bounding box center [881, 358] width 732 height 20
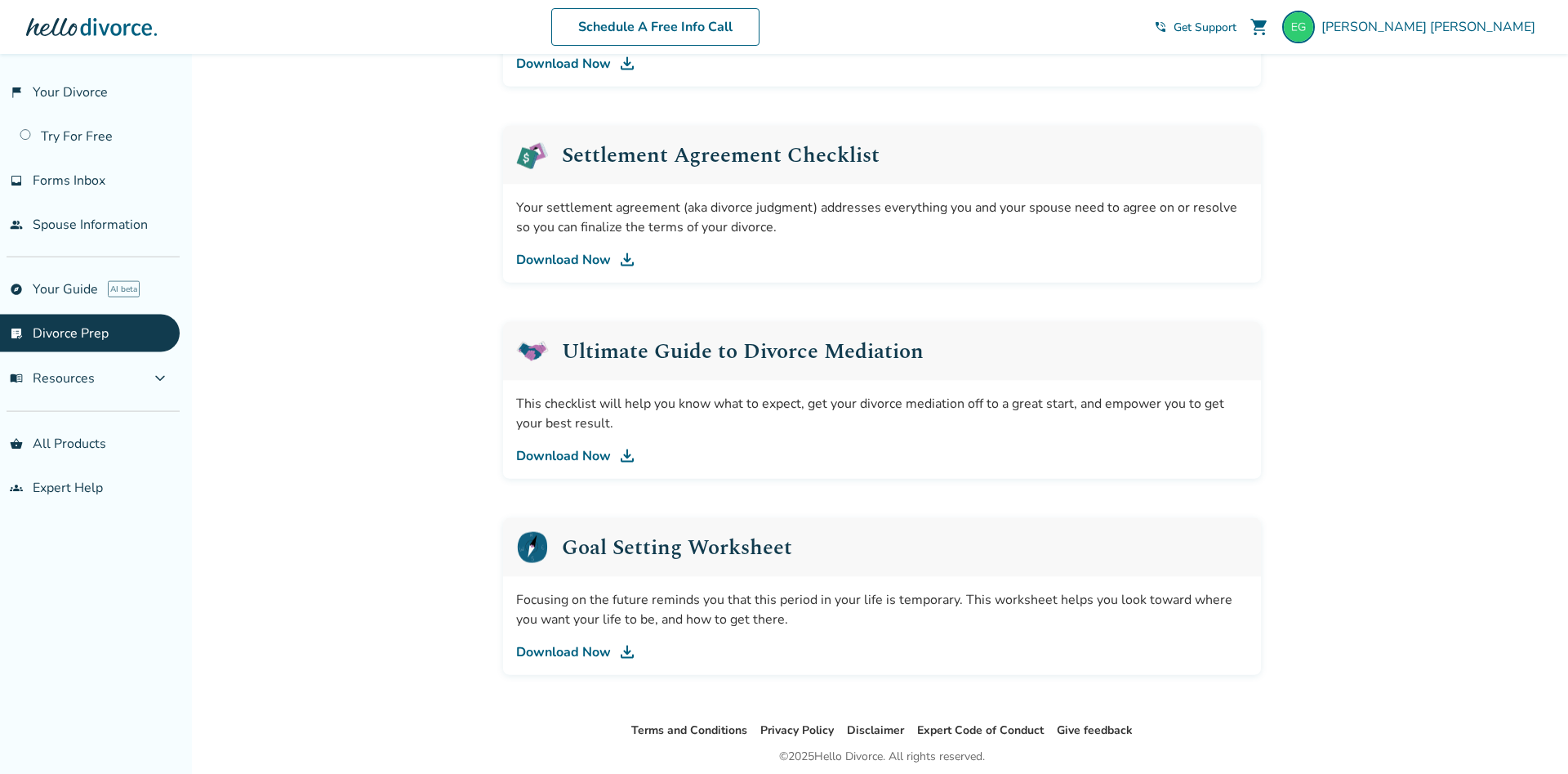
scroll to position [827, 0]
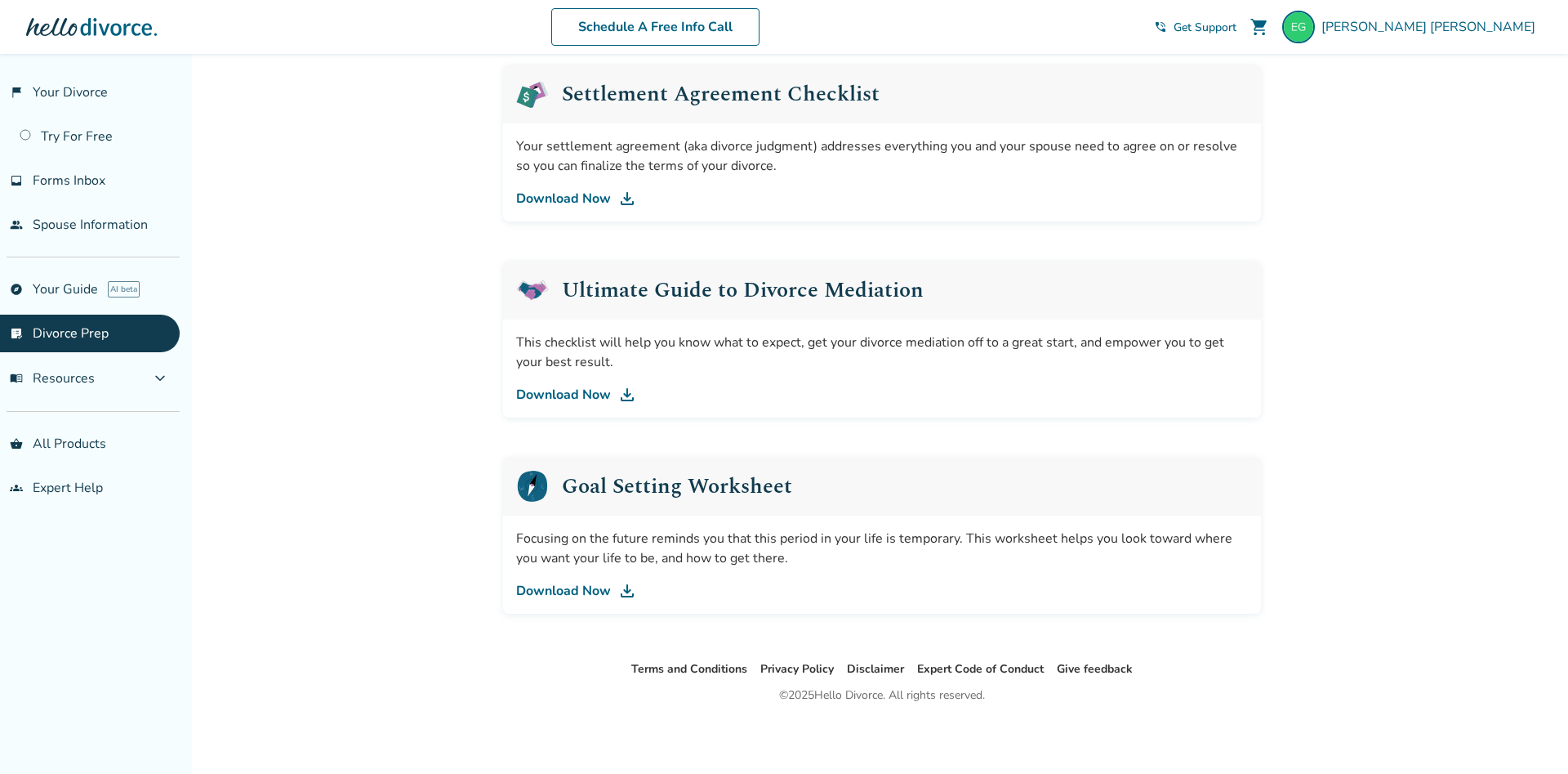
click at [568, 392] on link "Download Now" at bounding box center [881, 394] width 732 height 20
click at [587, 584] on link "Download Now" at bounding box center [881, 591] width 732 height 20
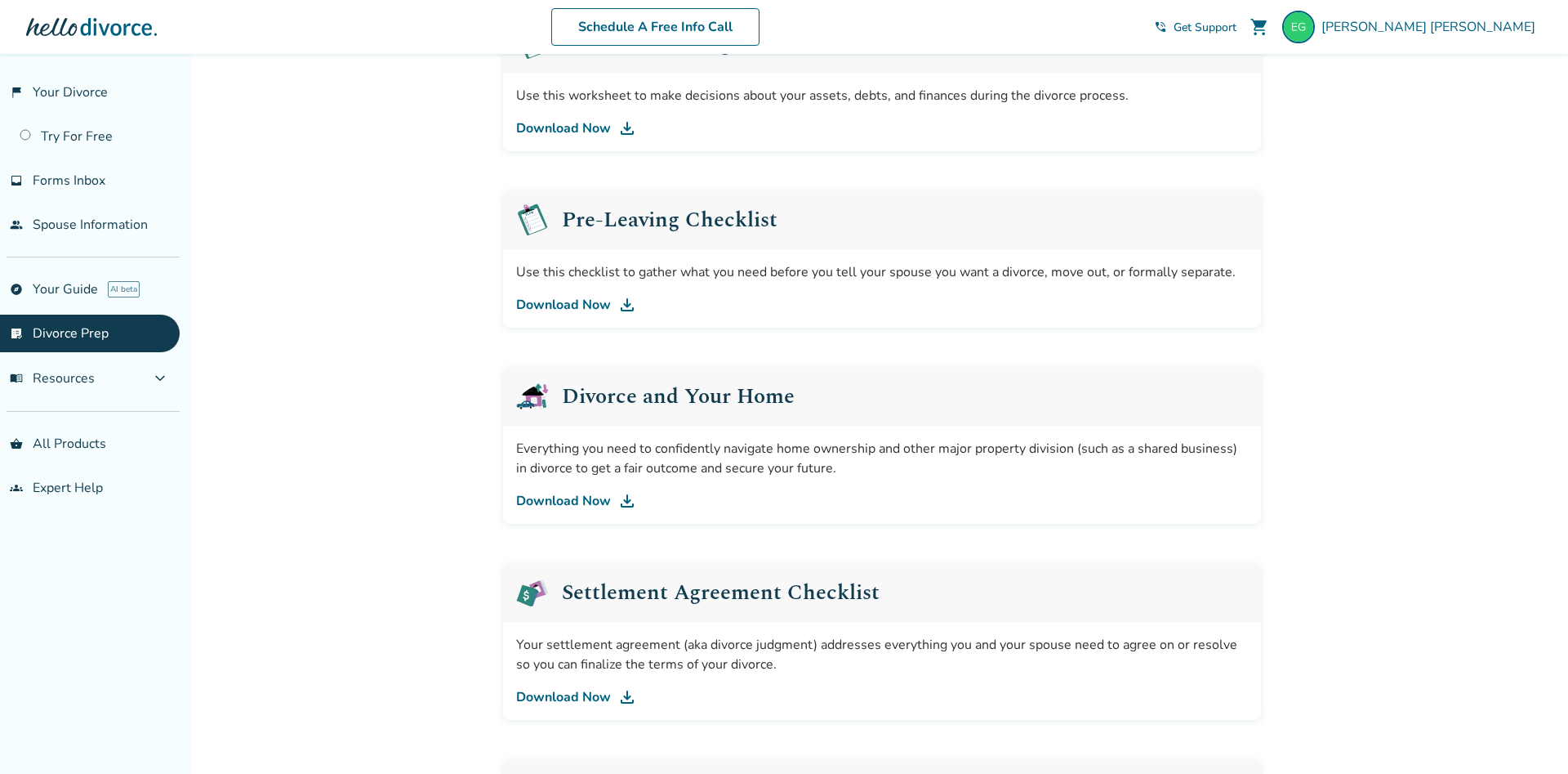
scroll to position [0, 0]
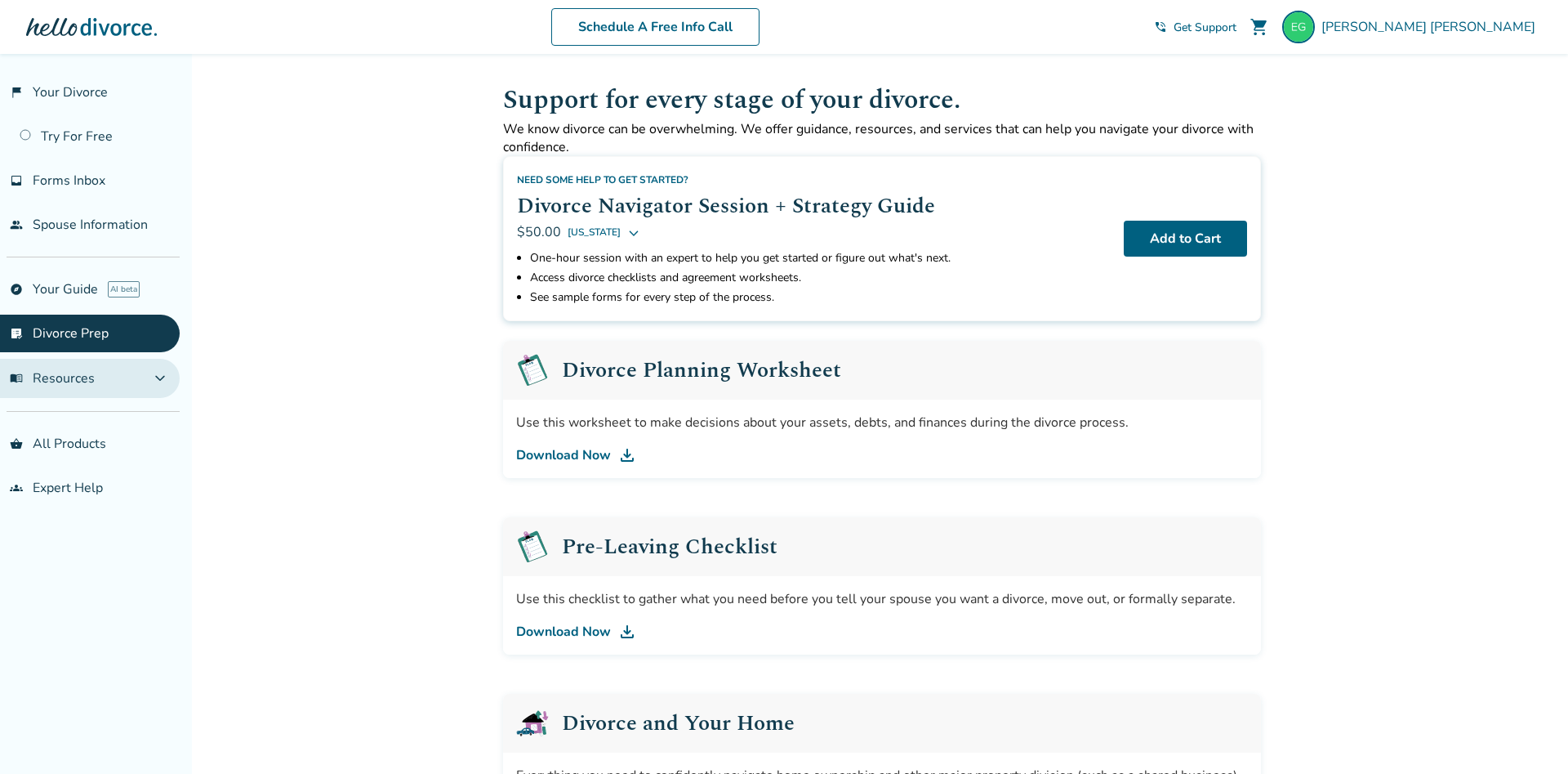
click at [57, 380] on span "menu_book Resources" at bounding box center [52, 379] width 85 height 18
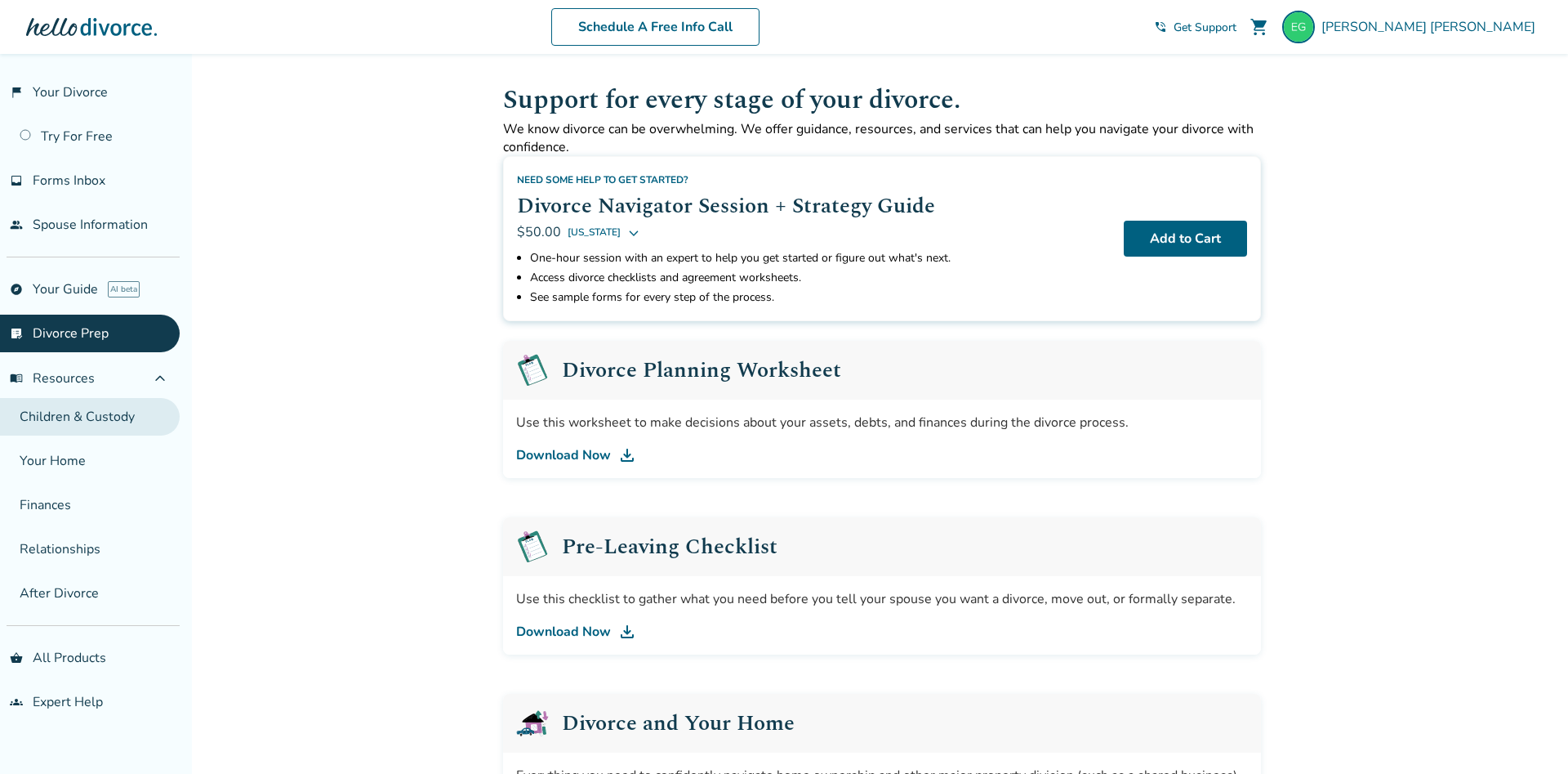
click at [119, 411] on link "Children & Custody" at bounding box center [90, 417] width 180 height 38
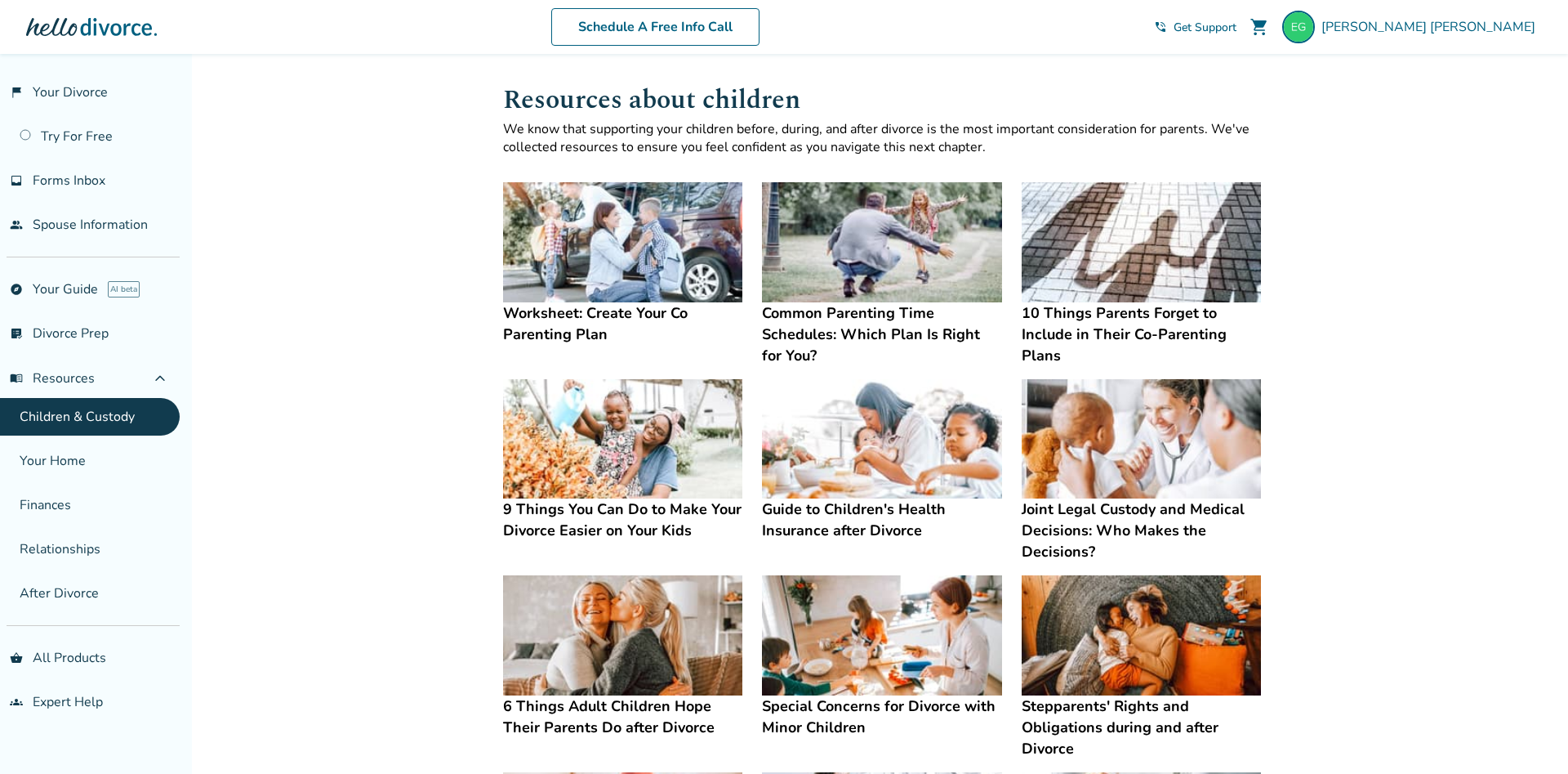
click at [611, 264] on img at bounding box center [623, 243] width 240 height 120
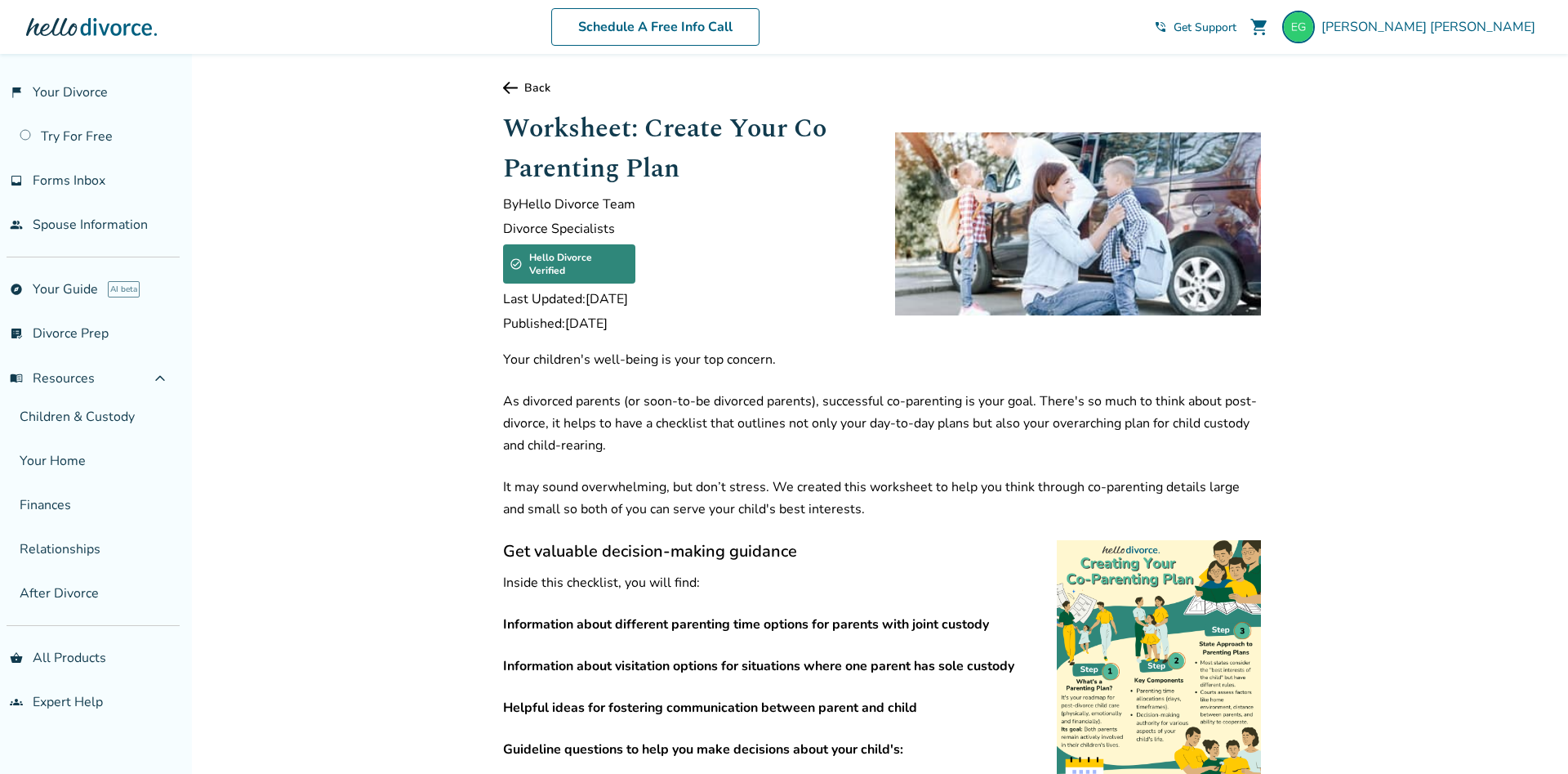
click at [516, 88] on icon at bounding box center [510, 88] width 15 height 12
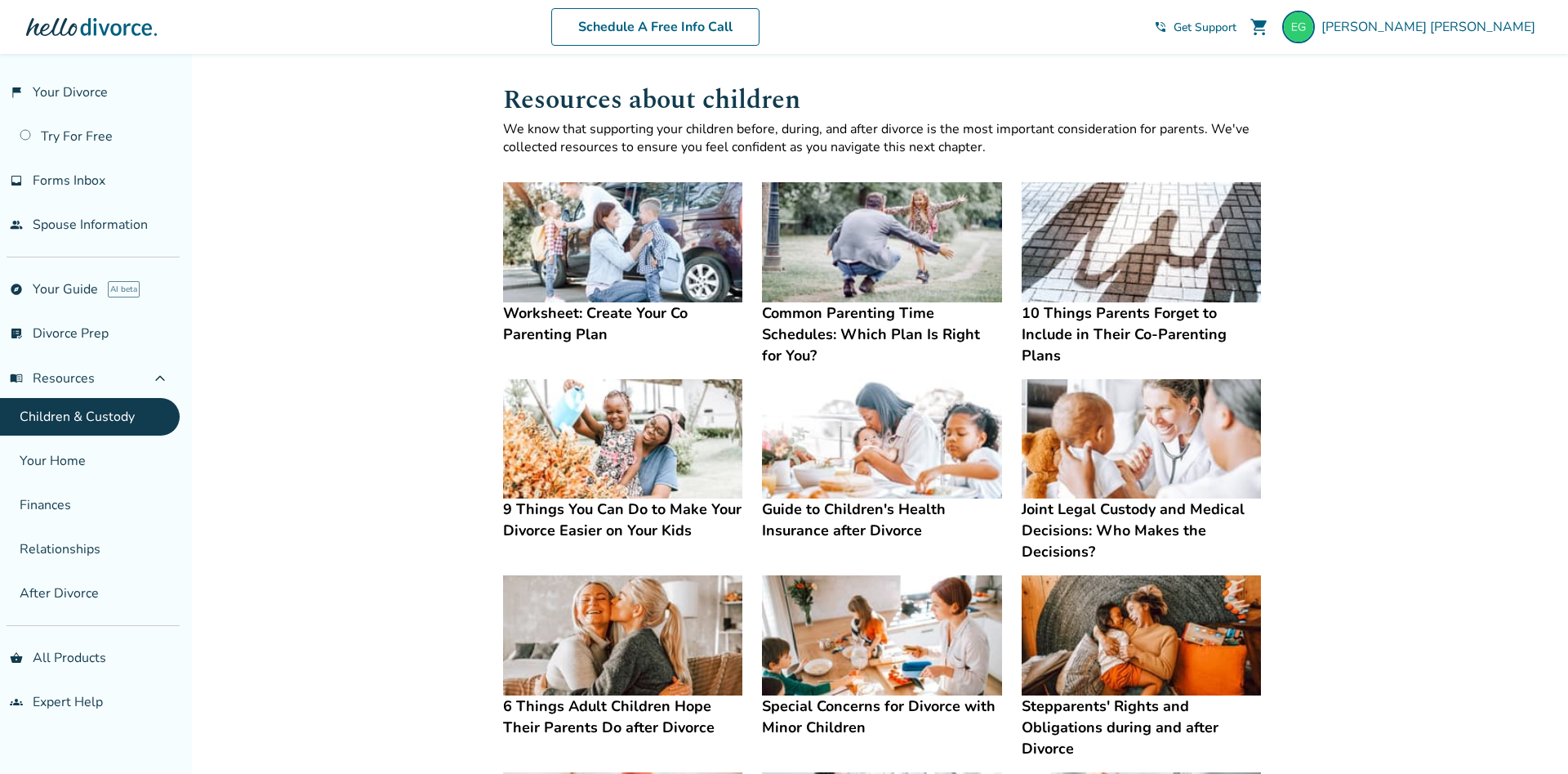
click at [559, 264] on img at bounding box center [623, 243] width 240 height 120
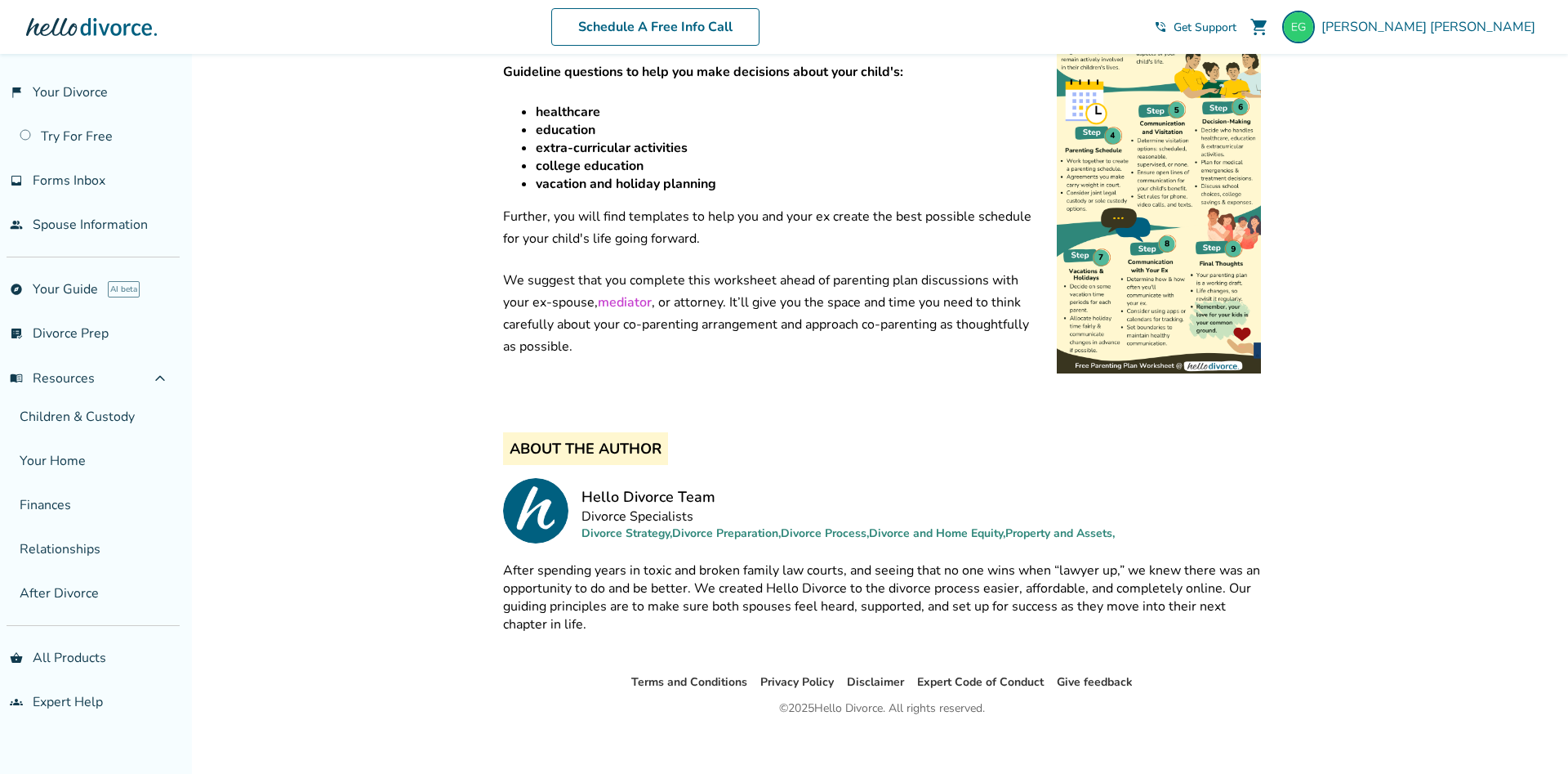
scroll to position [345, 0]
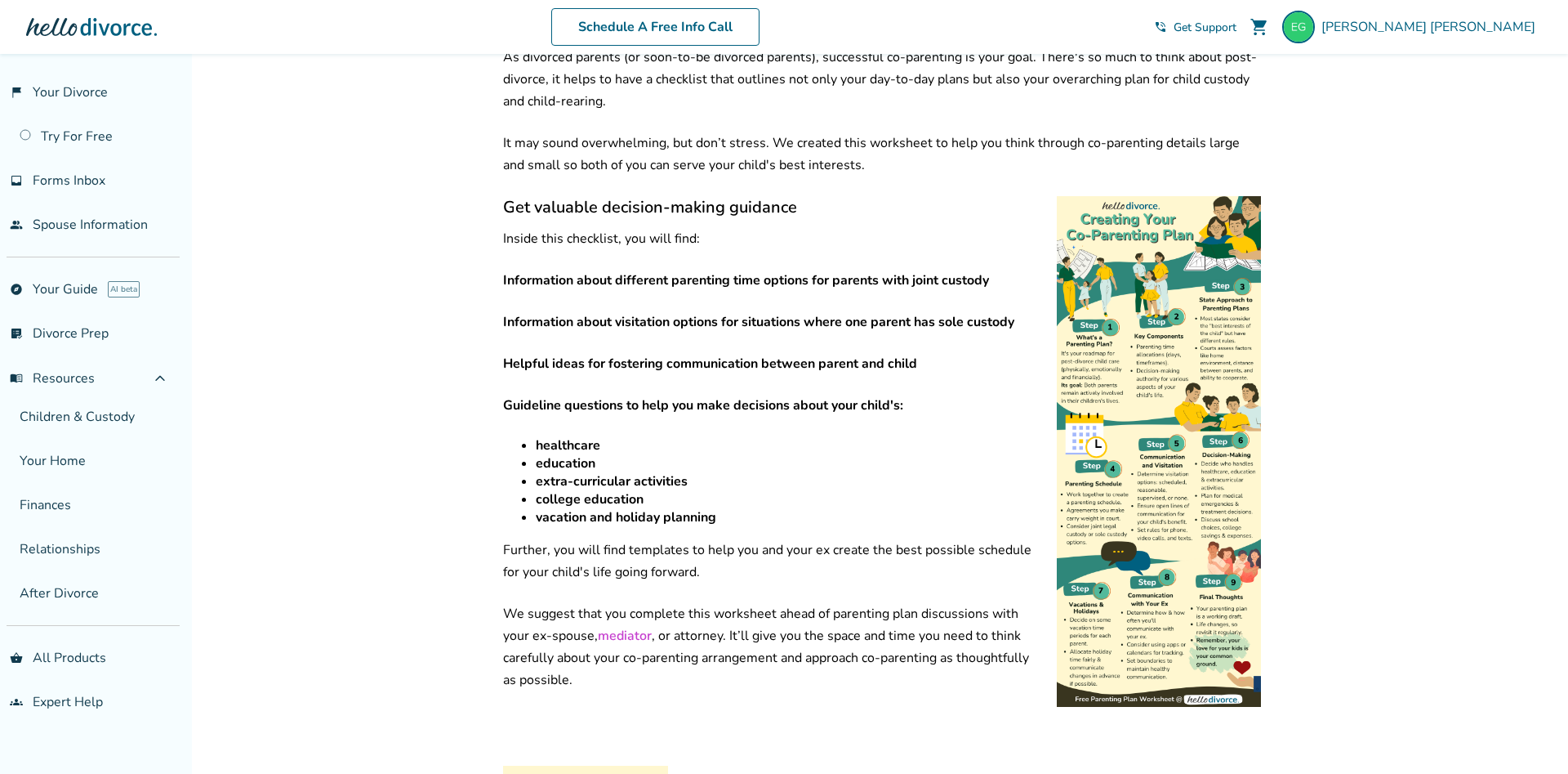
click at [1157, 371] on img at bounding box center [1159, 450] width 205 height 510
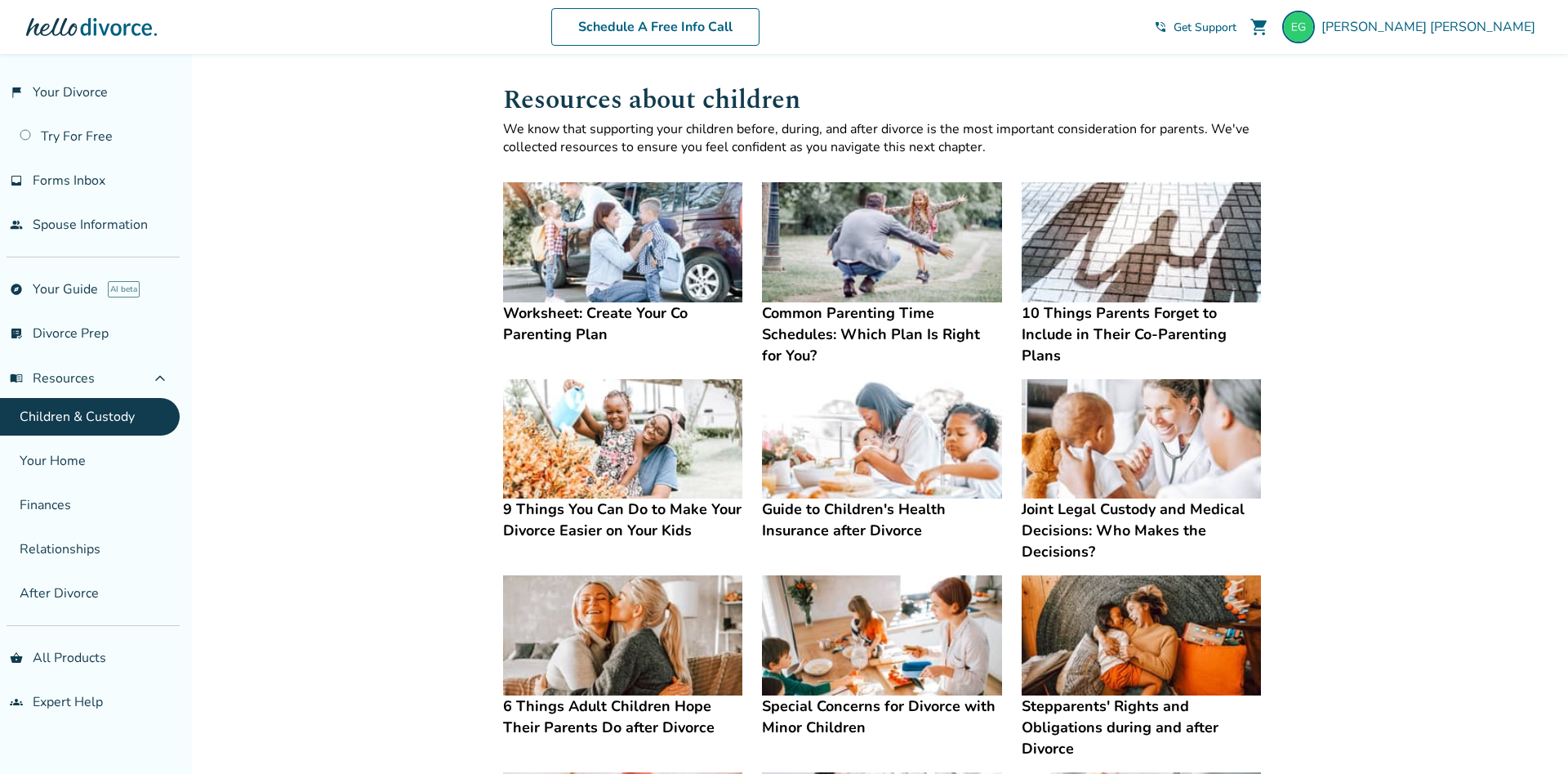
click at [884, 266] on img at bounding box center [882, 243] width 240 height 120
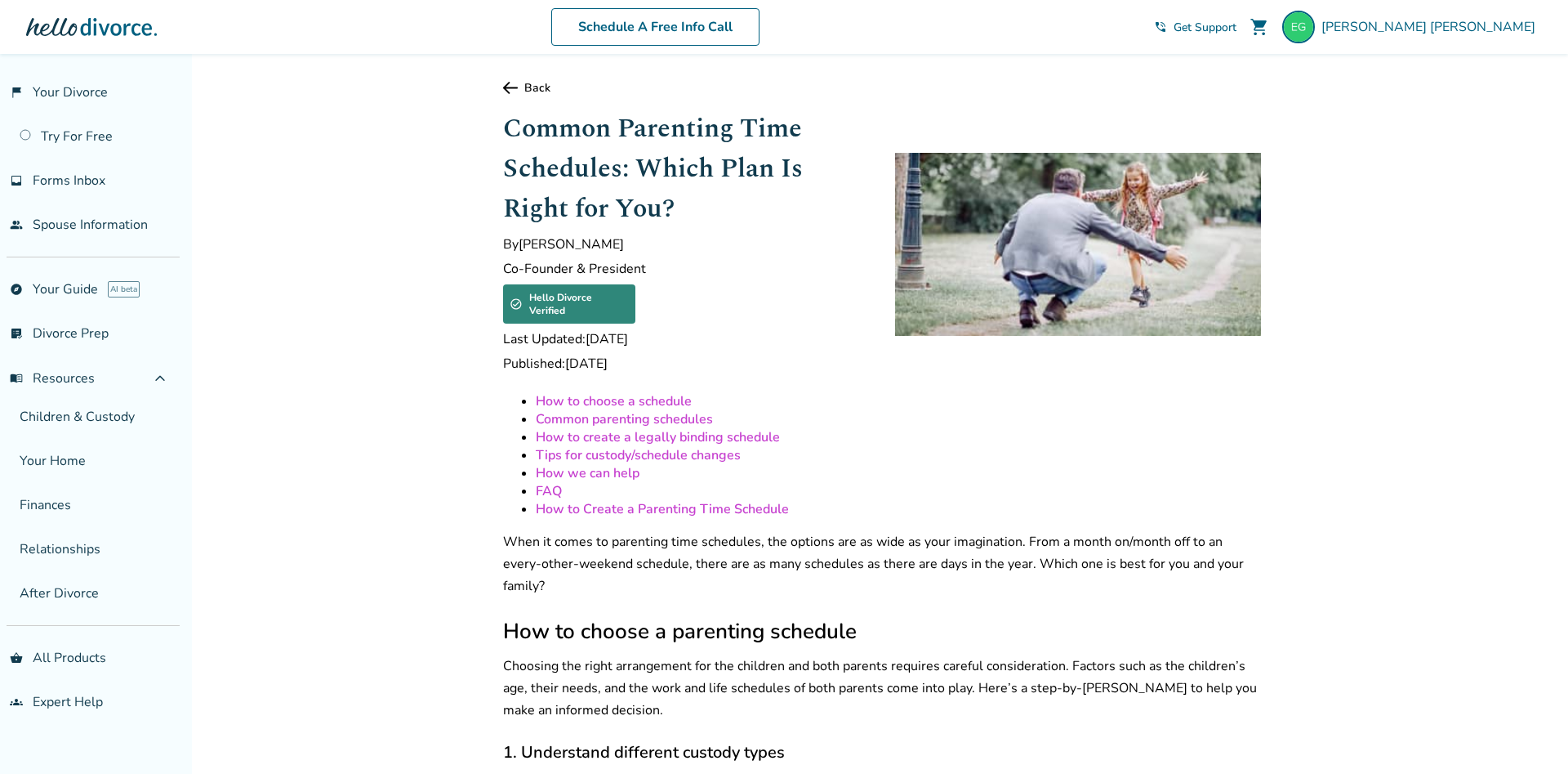
scroll to position [83, 0]
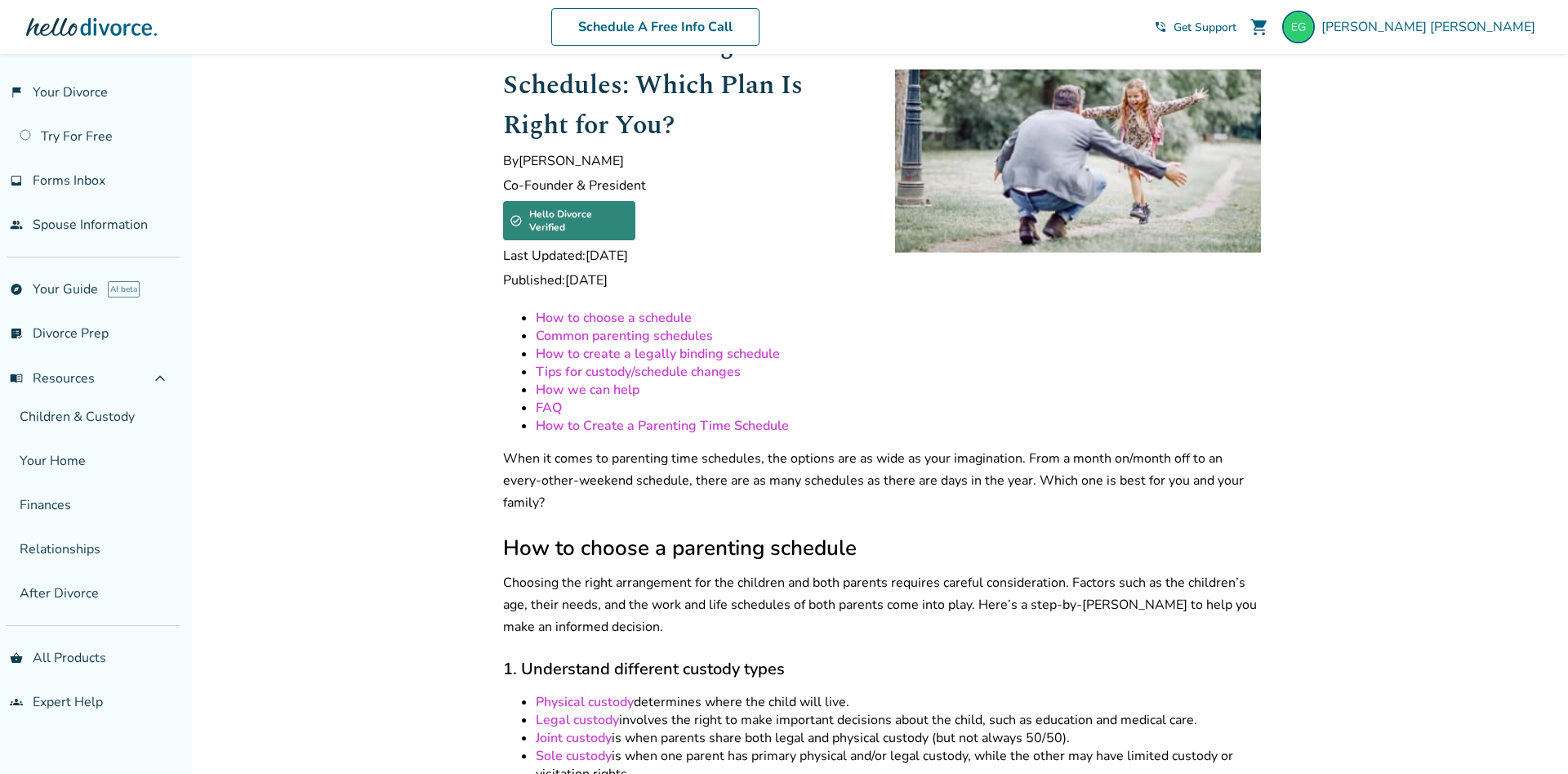
click at [596, 309] on link "How to choose a schedule" at bounding box center [614, 318] width 156 height 18
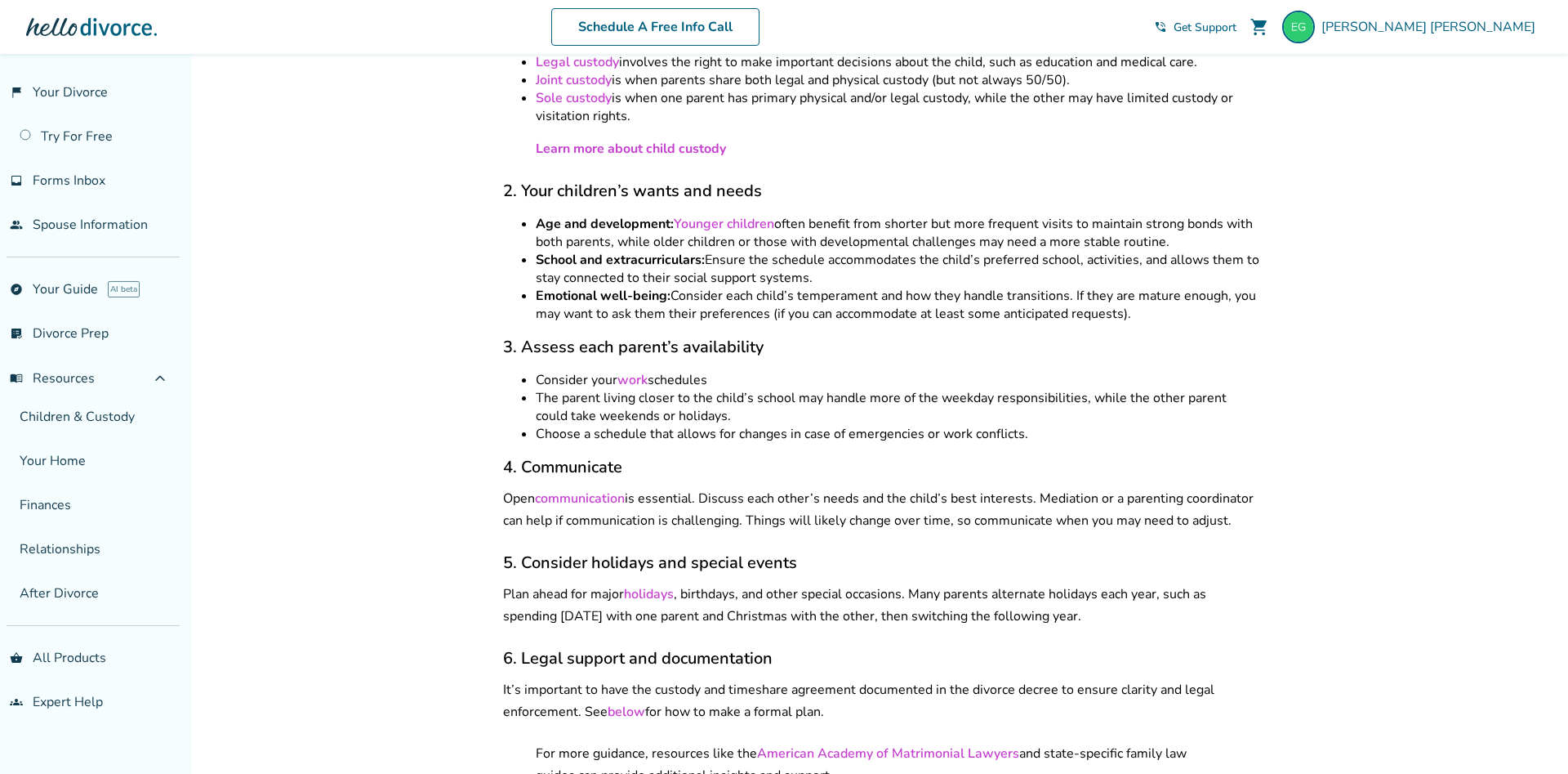
scroll to position [768, 0]
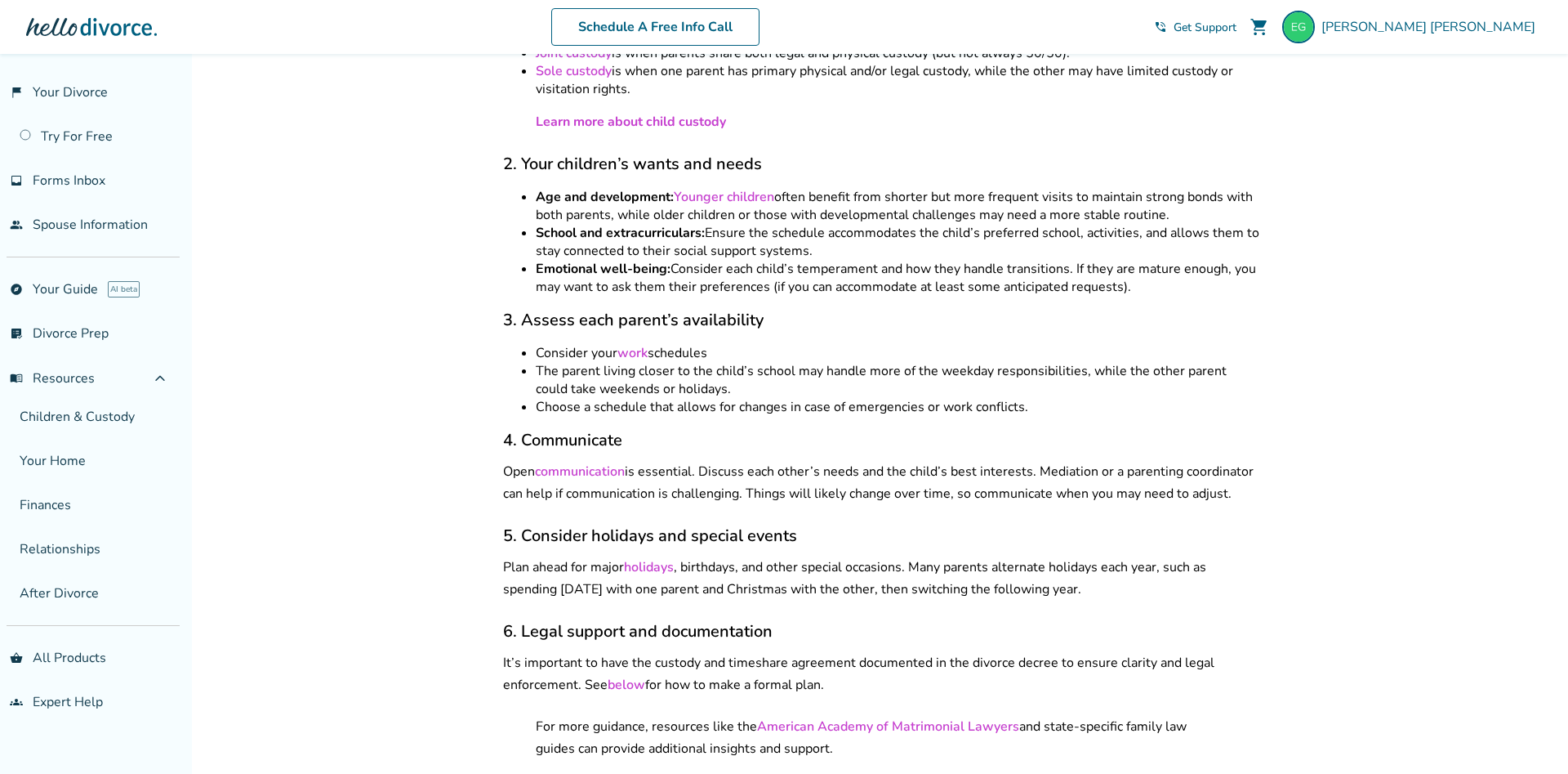
click at [636, 345] on link "work" at bounding box center [633, 354] width 30 height 18
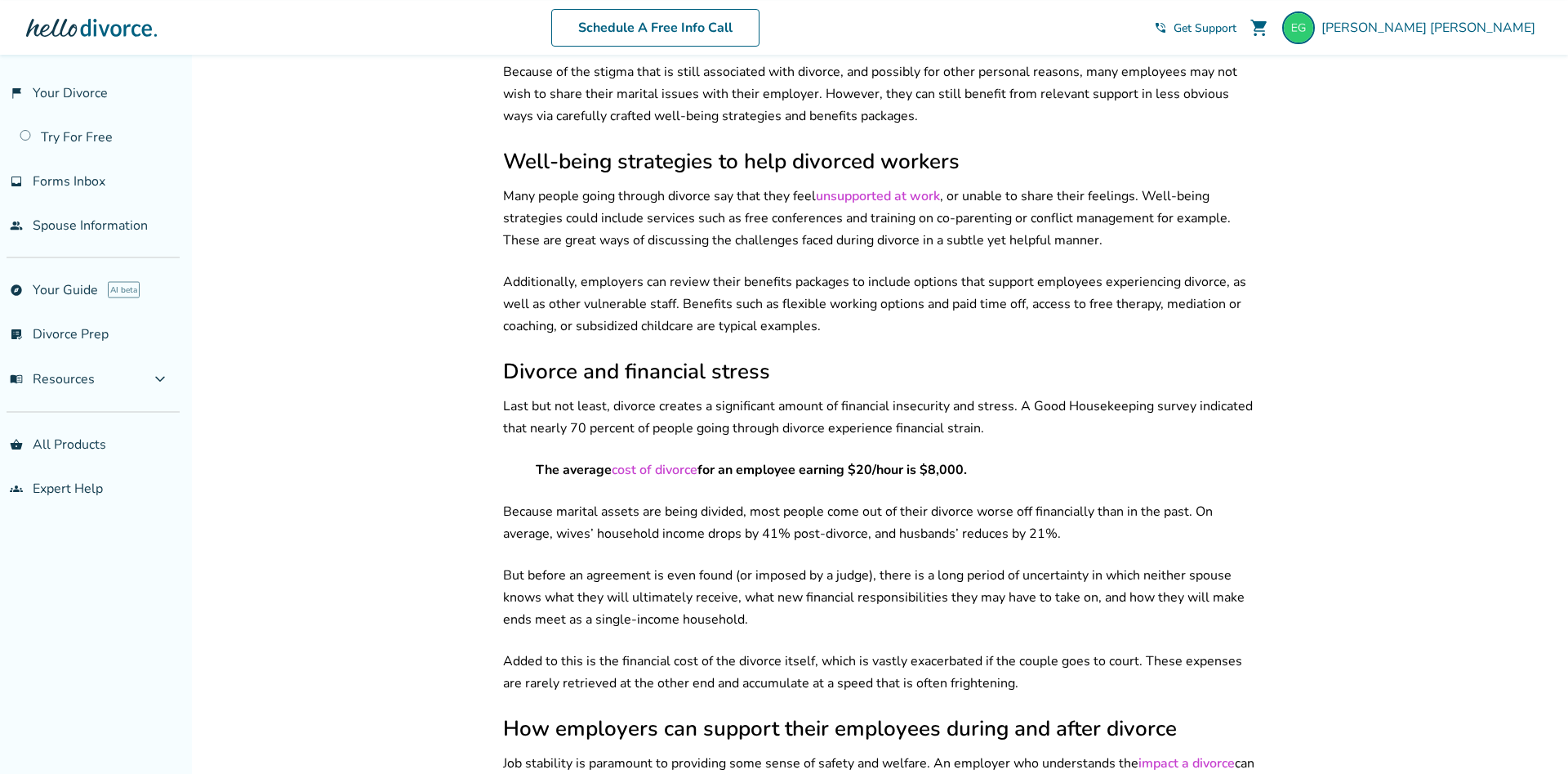
scroll to position [2167, 0]
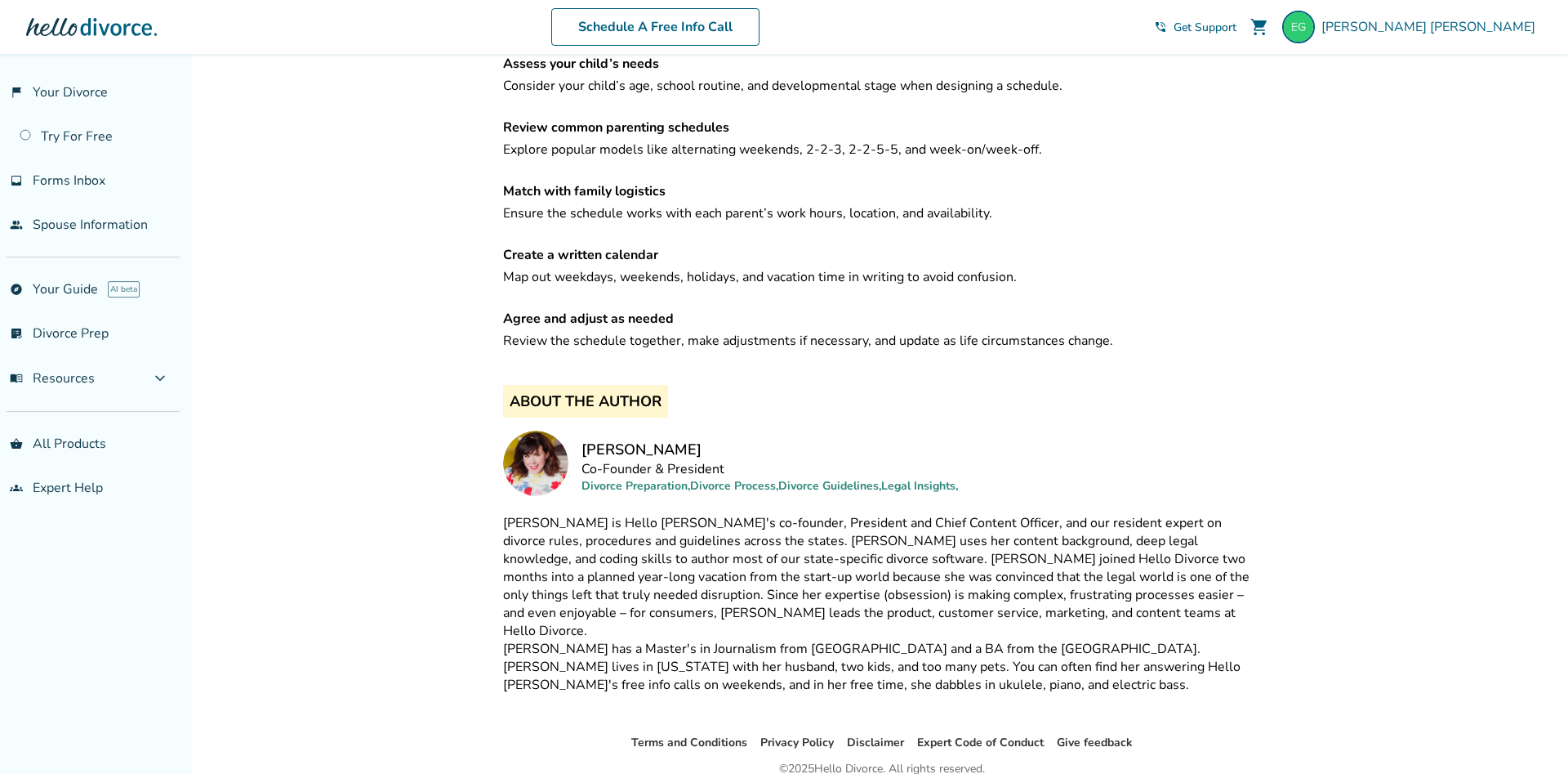
scroll to position [7018, 0]
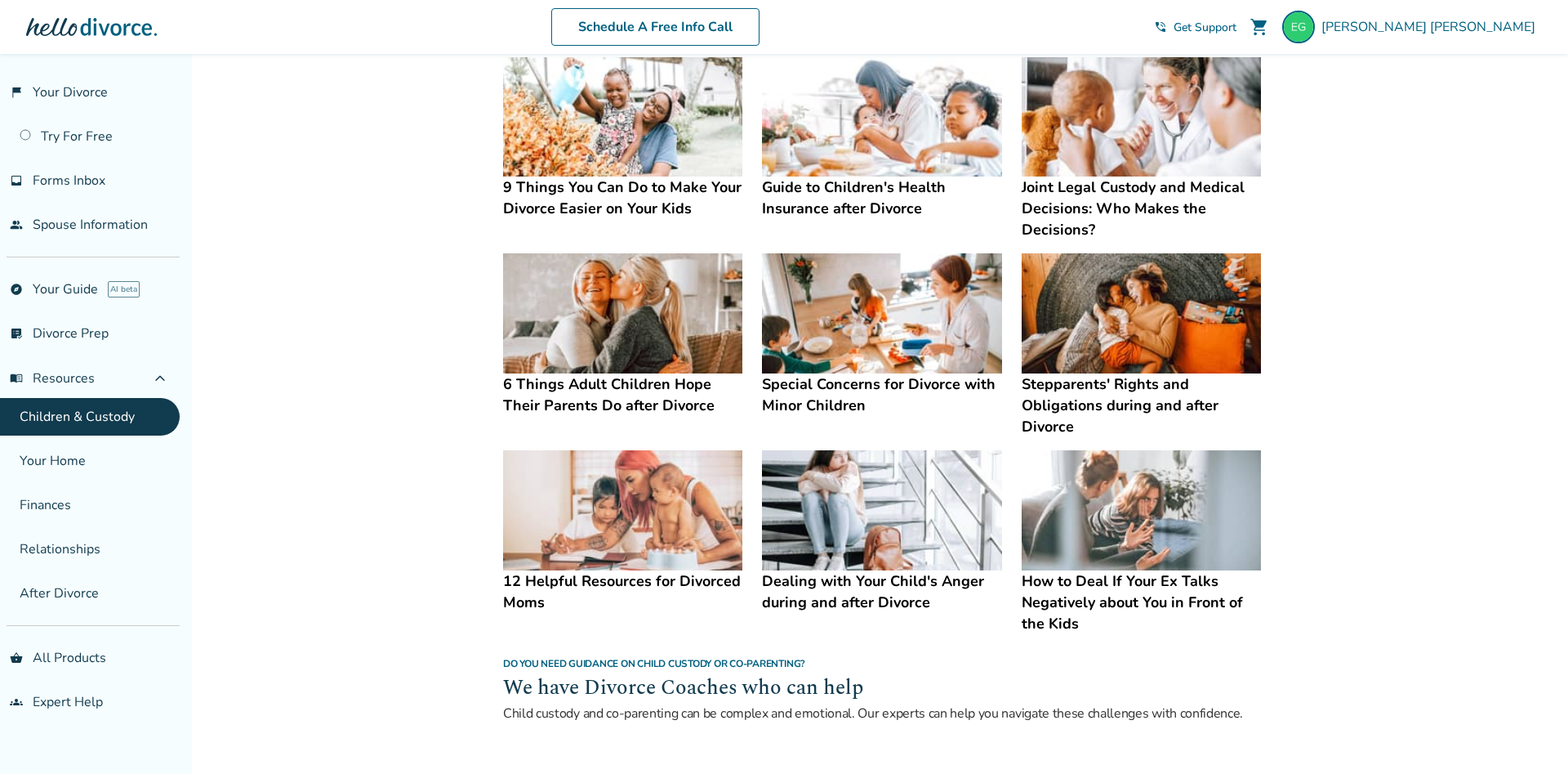
scroll to position [334, 0]
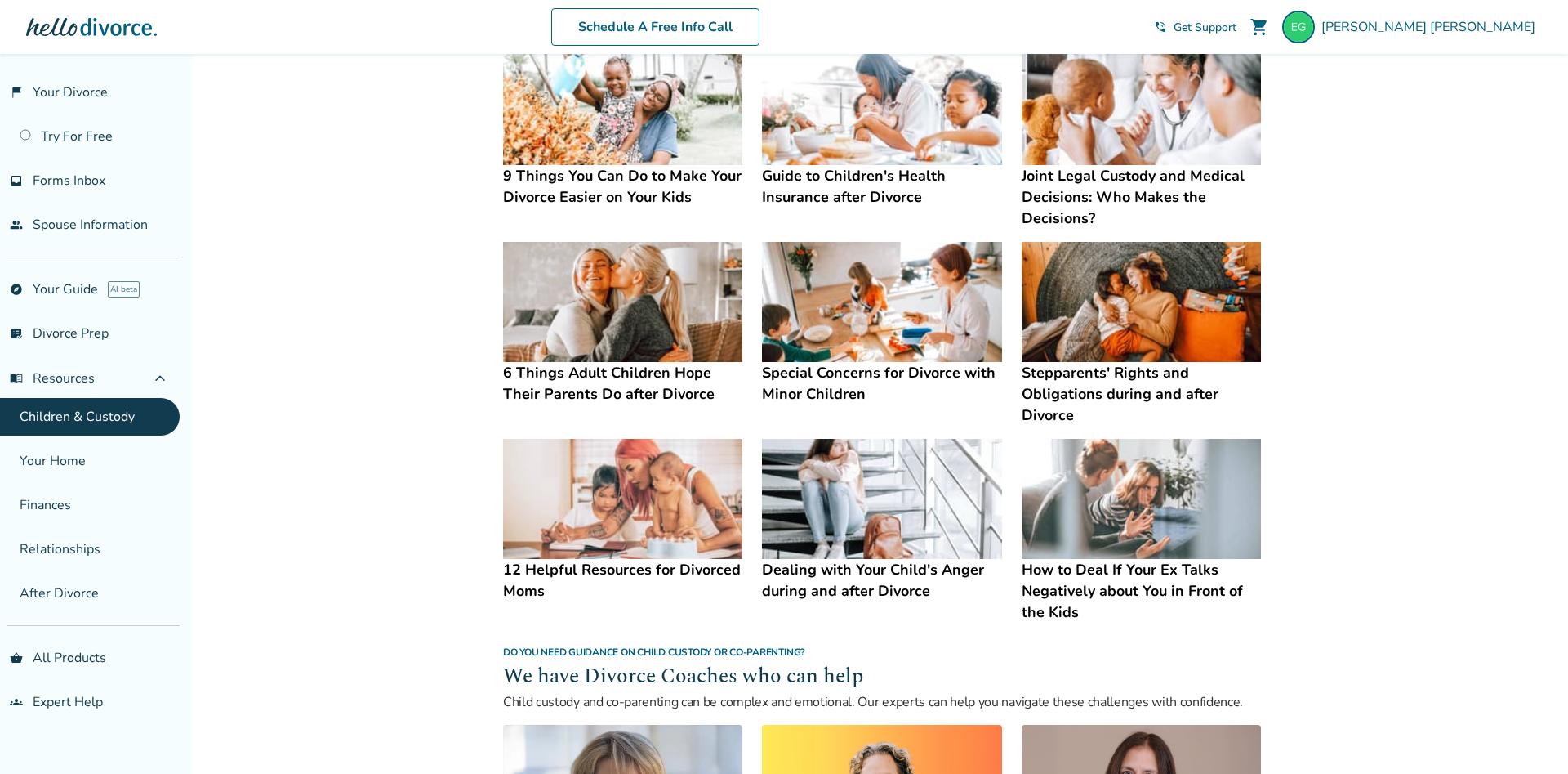
click at [873, 362] on img at bounding box center [882, 302] width 240 height 120
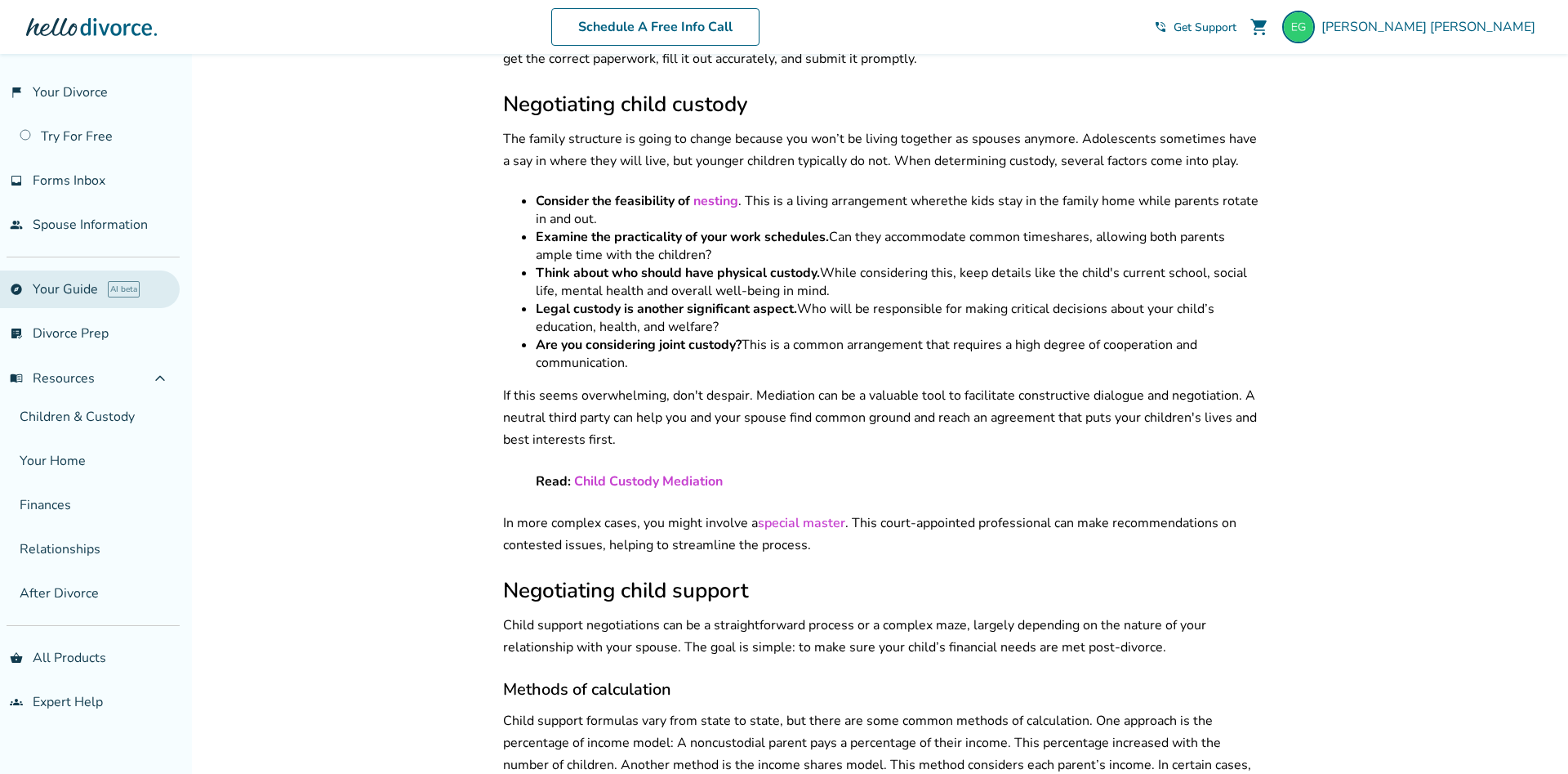
scroll to position [387, 0]
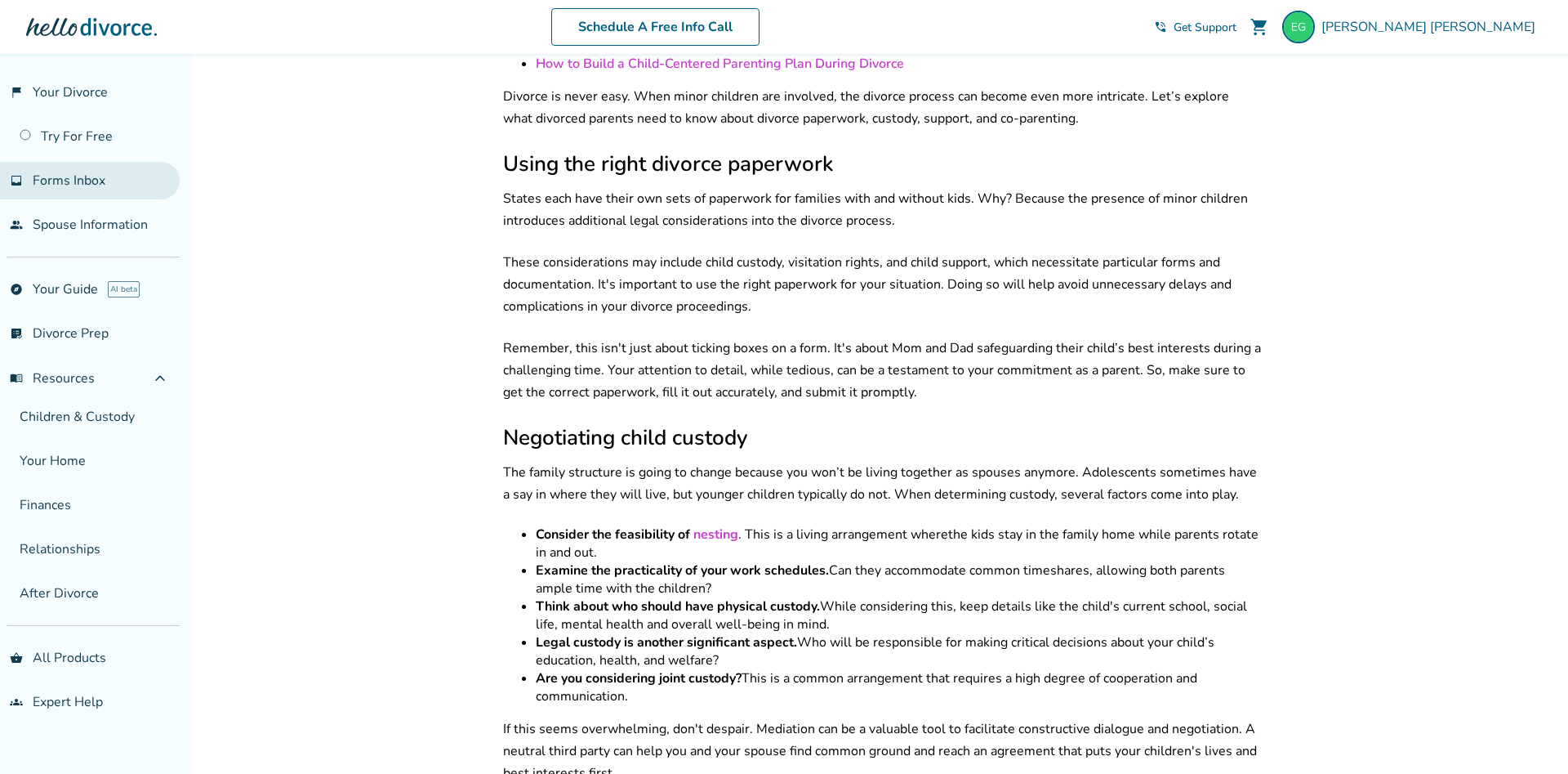
click at [83, 182] on span "Forms Inbox" at bounding box center [69, 181] width 73 height 18
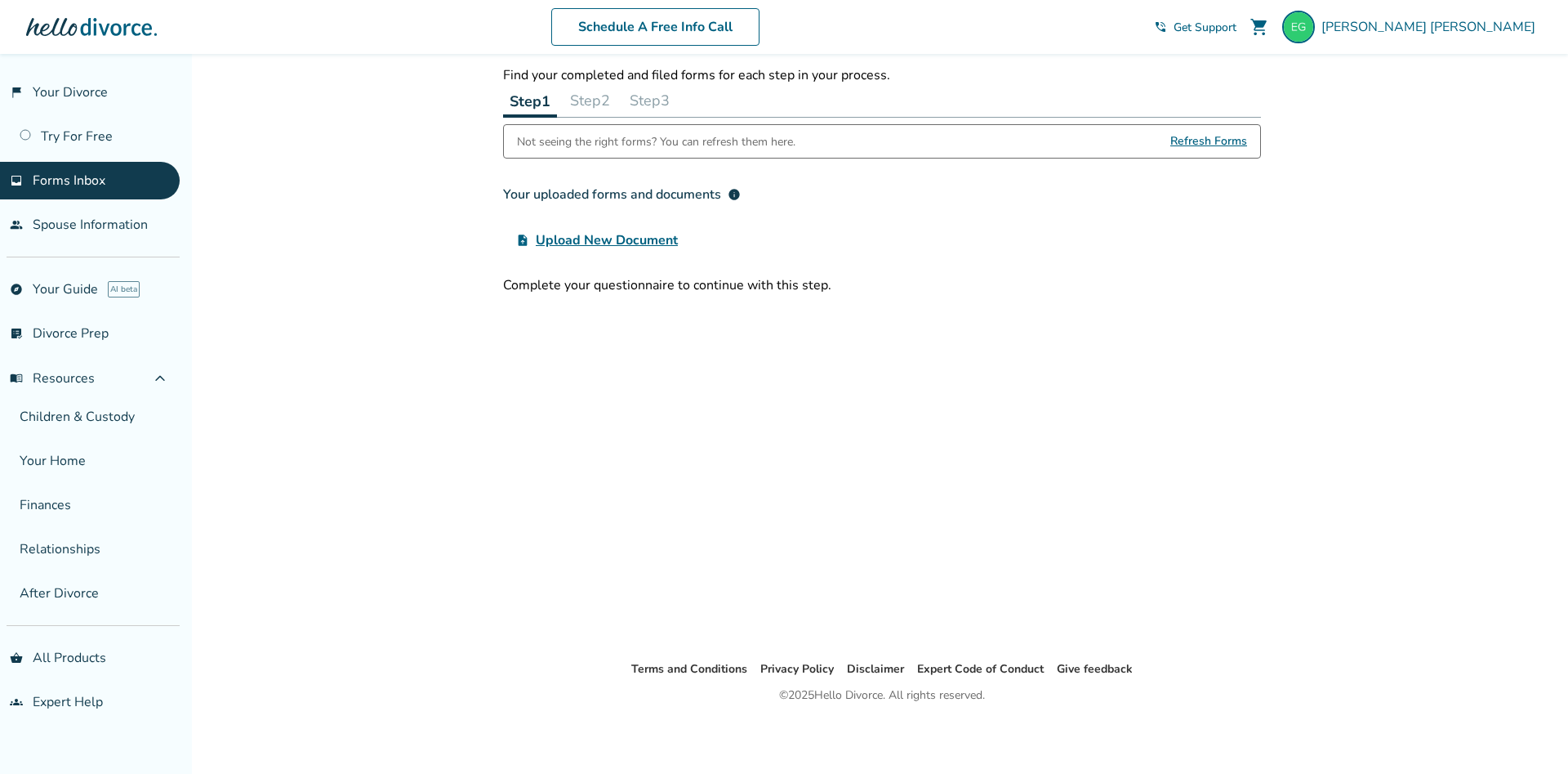
scroll to position [54, 0]
click at [97, 229] on link "people Spouse Information" at bounding box center [90, 225] width 180 height 38
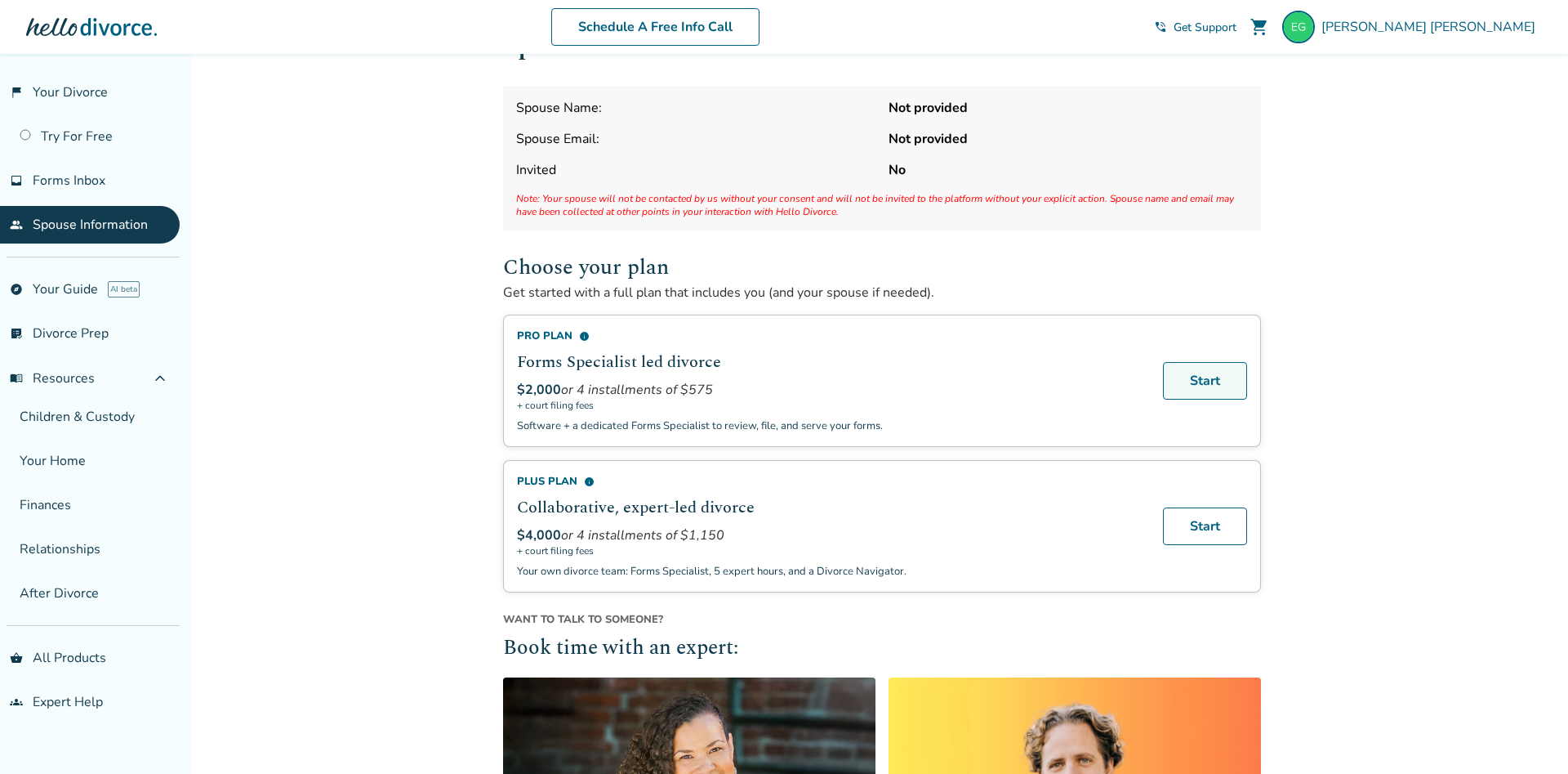
click at [1185, 379] on link "Start" at bounding box center [1205, 382] width 84 height 38
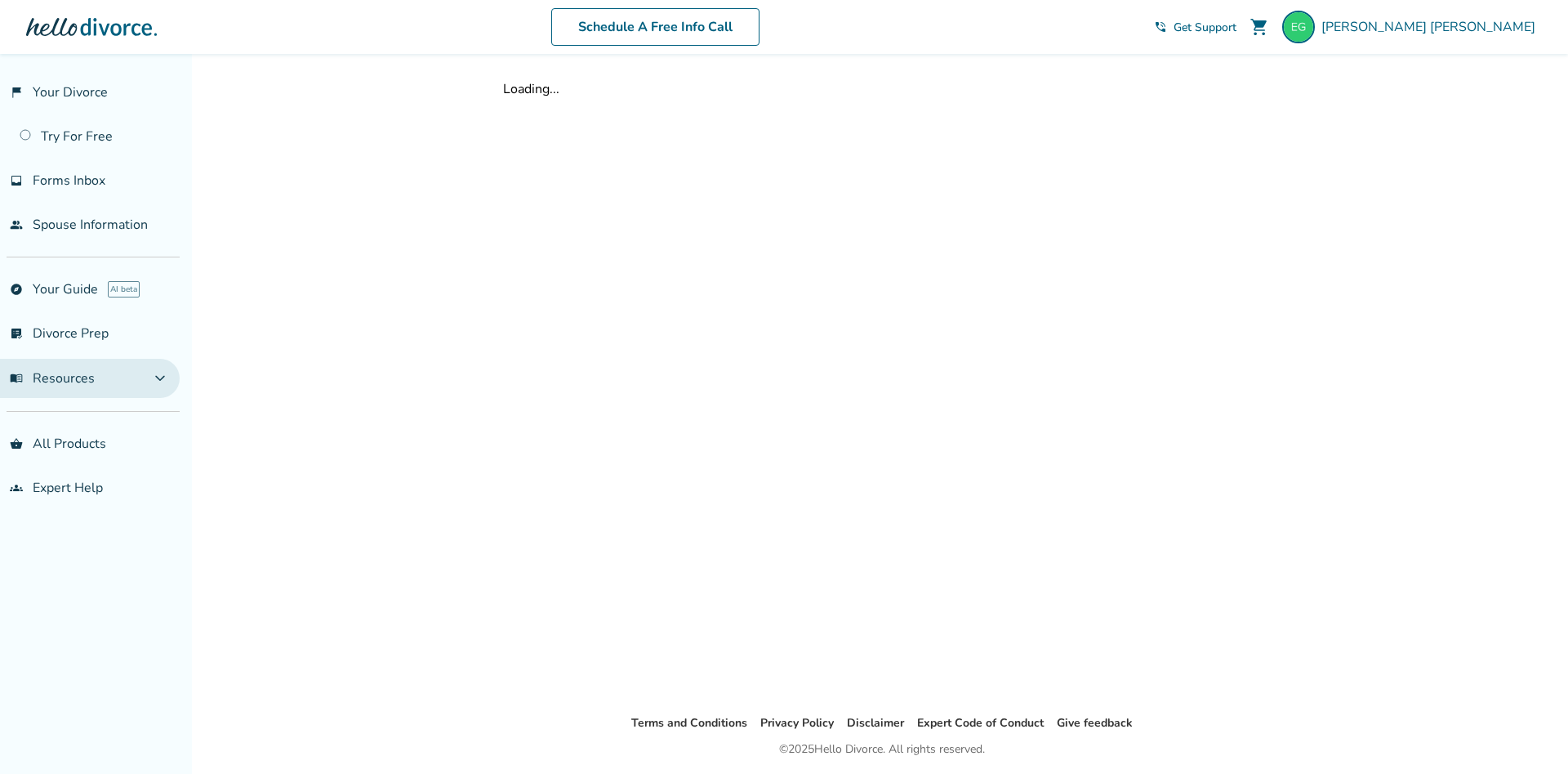
click at [160, 378] on button "menu_book Resources expand_more" at bounding box center [90, 378] width 180 height 39
click at [164, 381] on span "expand_less" at bounding box center [161, 379] width 20 height 20
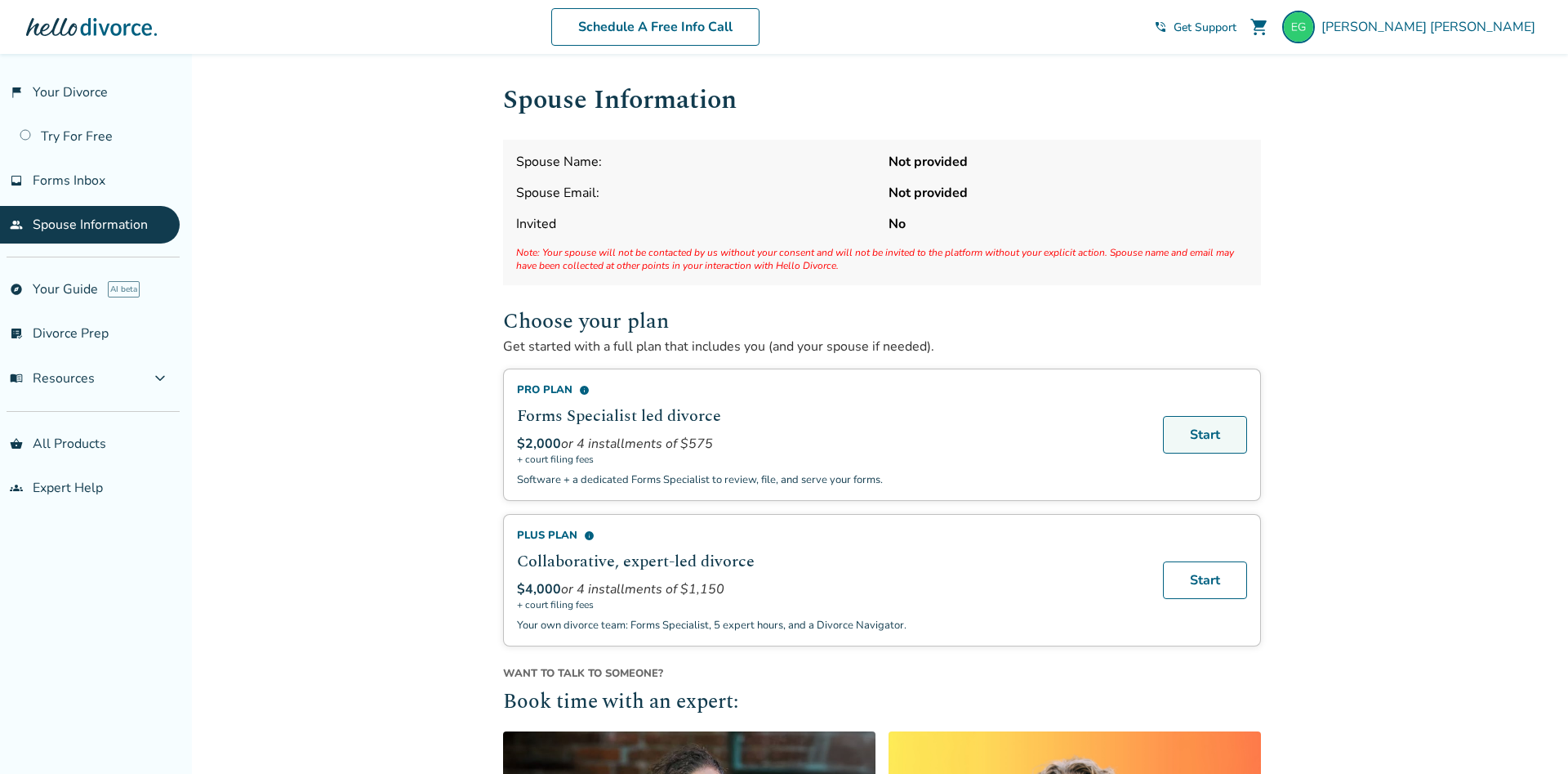
click at [1197, 437] on link "Start" at bounding box center [1205, 435] width 84 height 38
